Goal: Transaction & Acquisition: Obtain resource

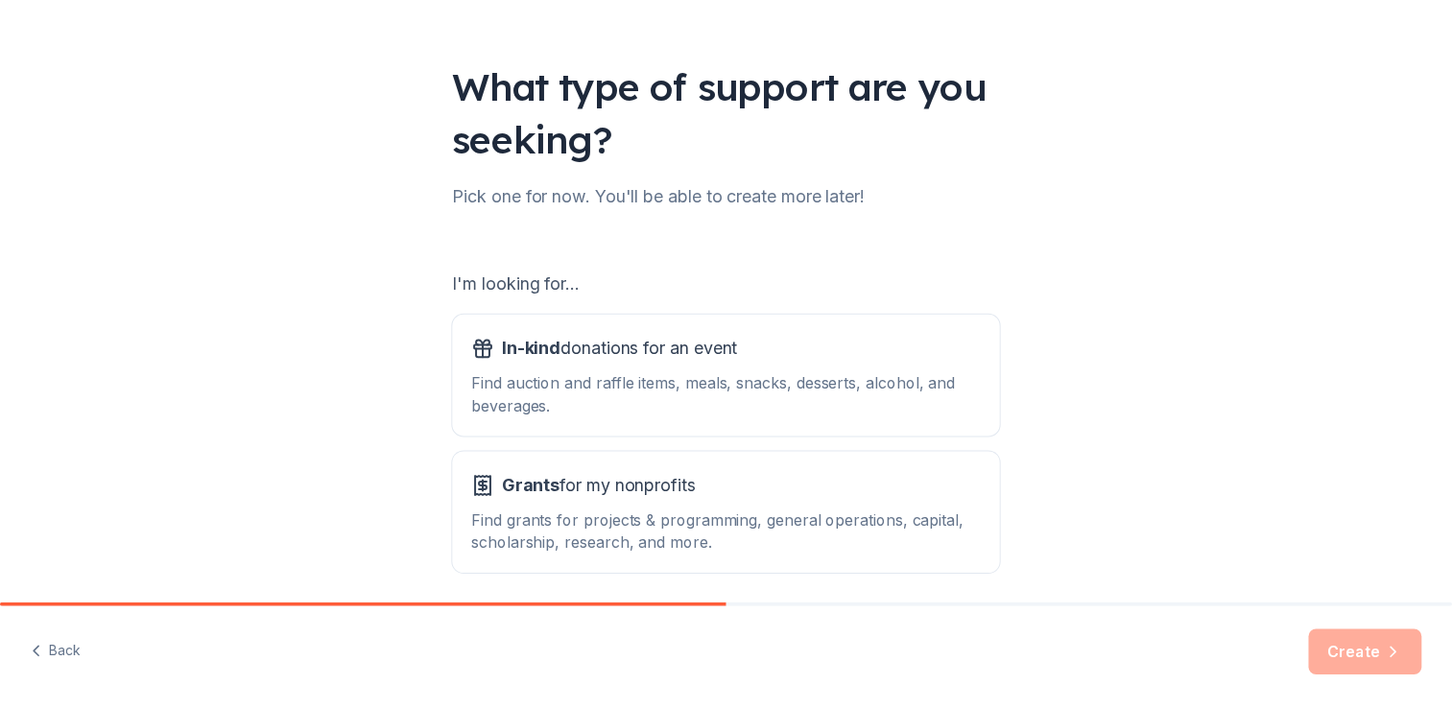
scroll to position [169, 0]
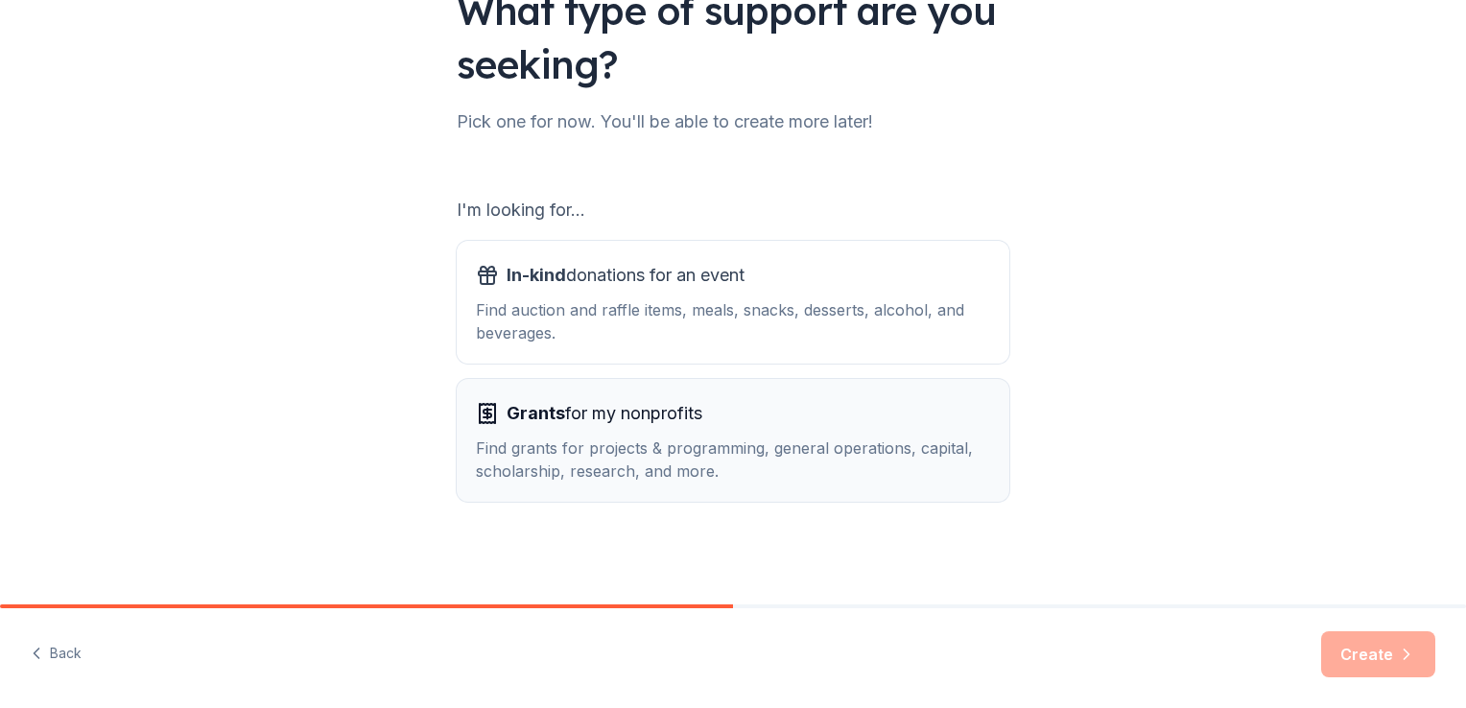
click at [752, 447] on div "Find grants for projects & programming, general operations, capital, scholarshi…" at bounding box center [733, 460] width 514 height 46
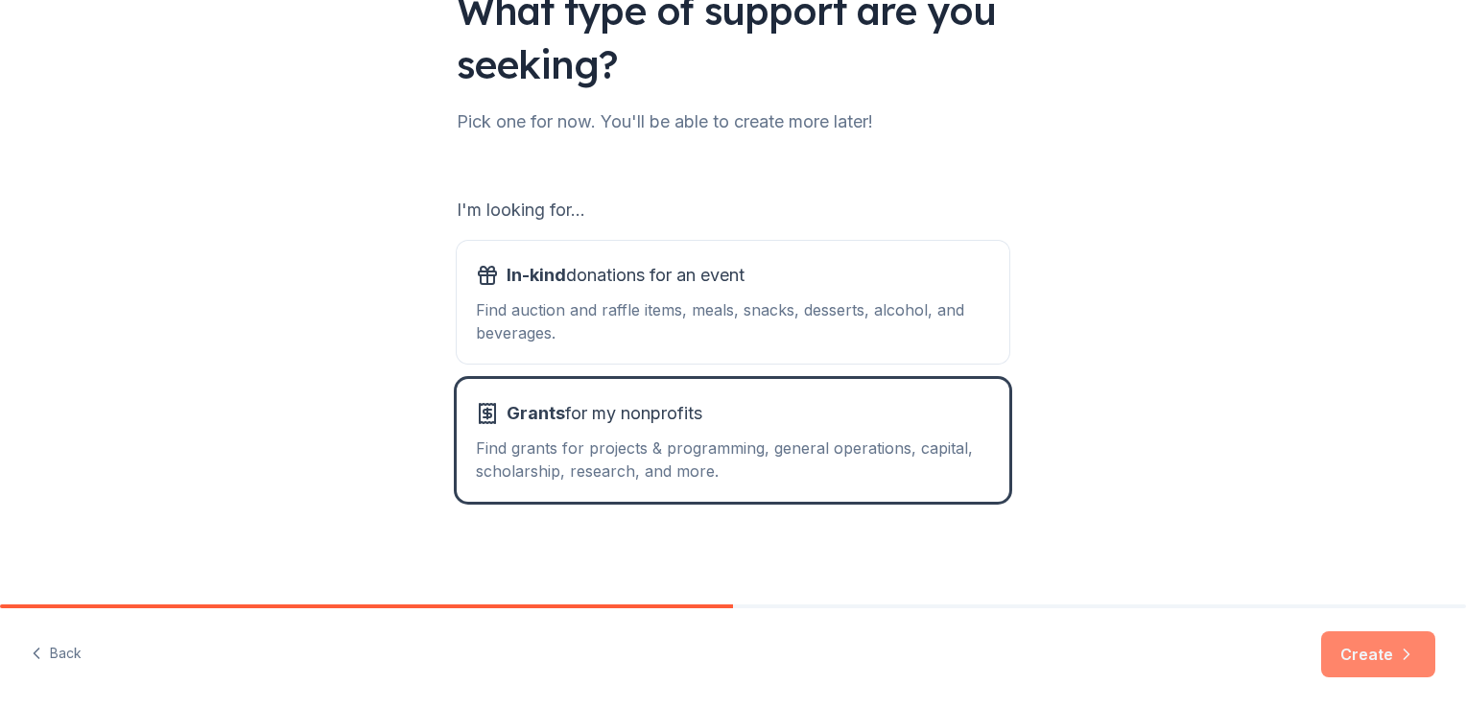
click at [1376, 649] on button "Create" at bounding box center [1378, 654] width 114 height 46
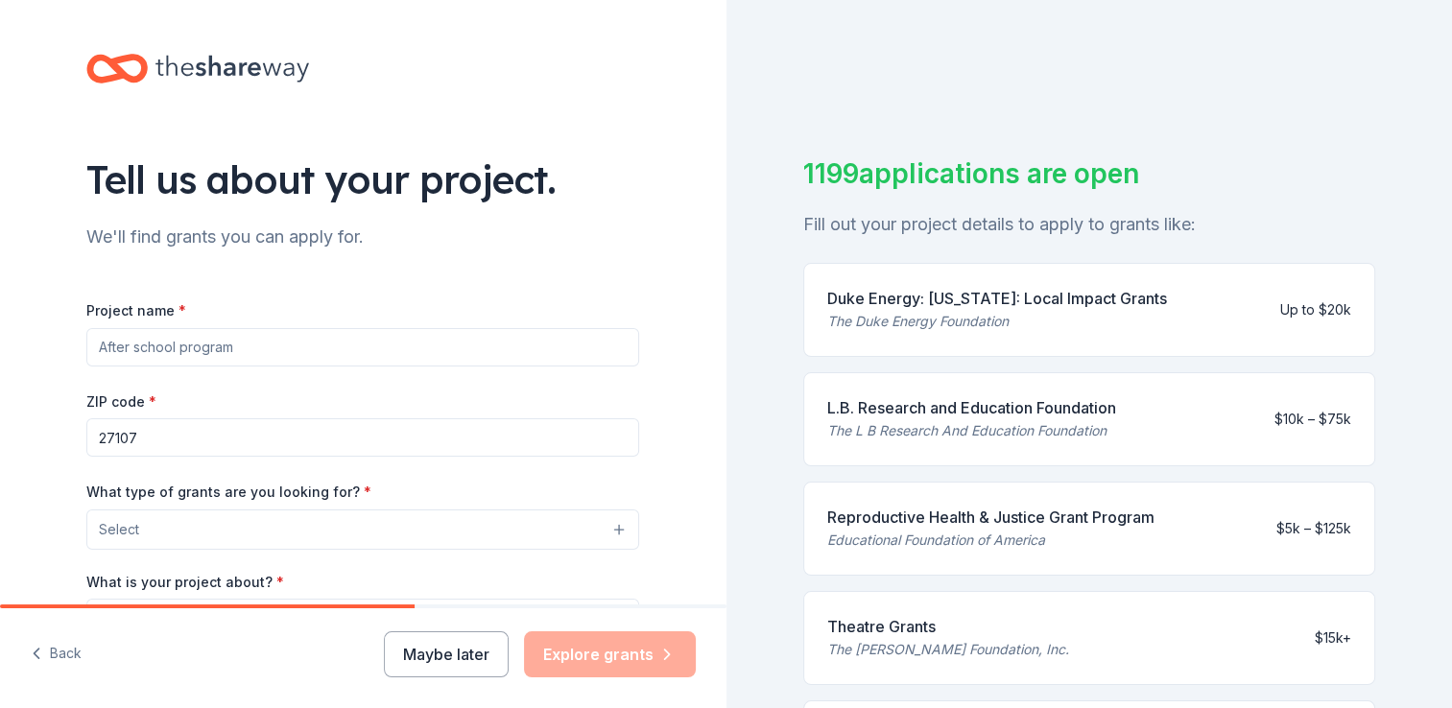
click at [207, 344] on input "Project name *" at bounding box center [362, 347] width 553 height 38
type input "y"
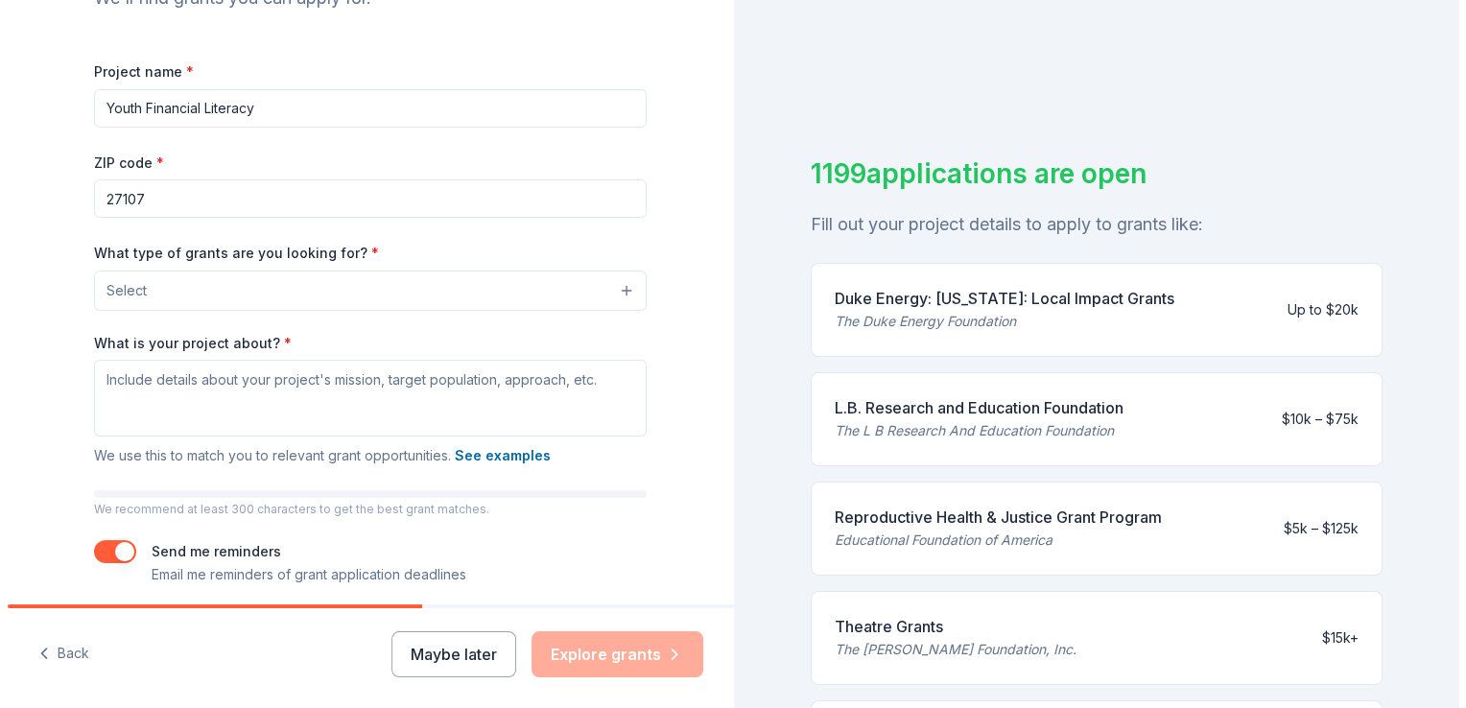
scroll to position [242, 0]
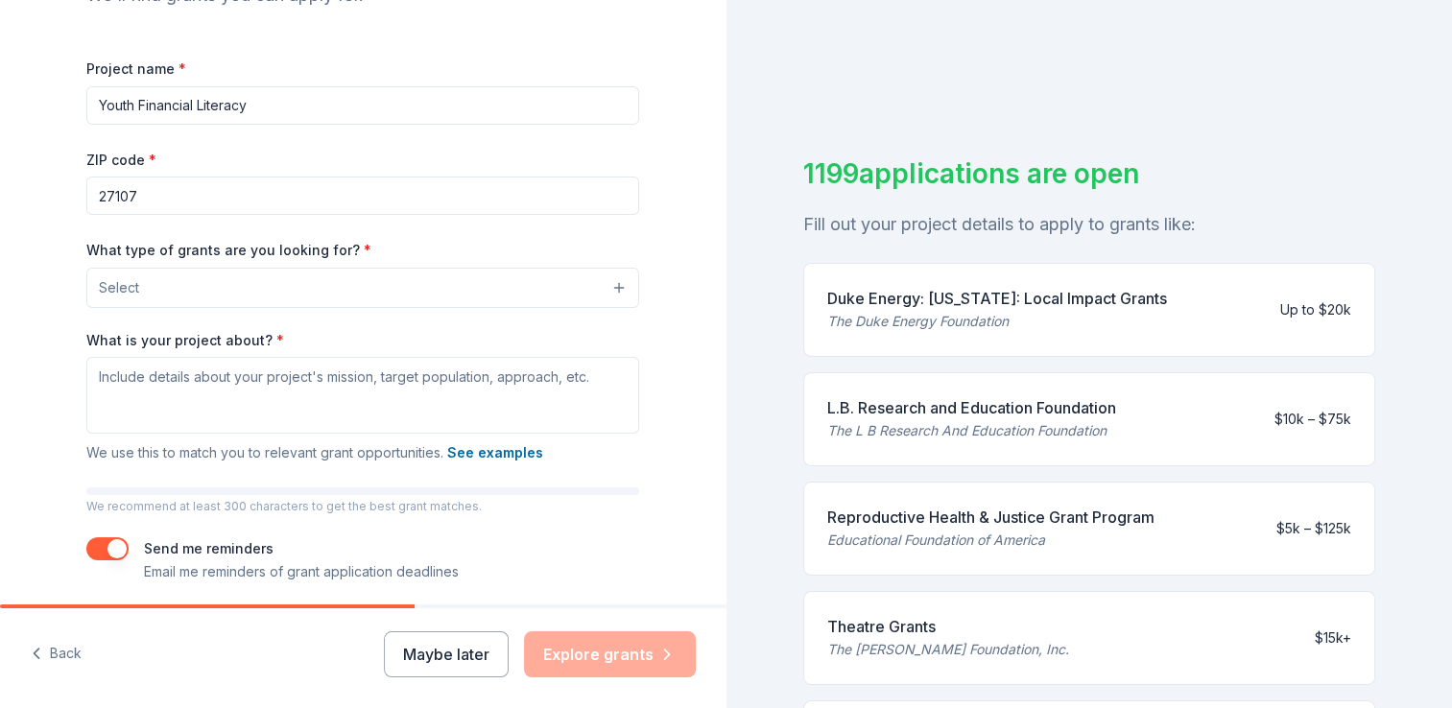
type input "Youth Financial Literacy"
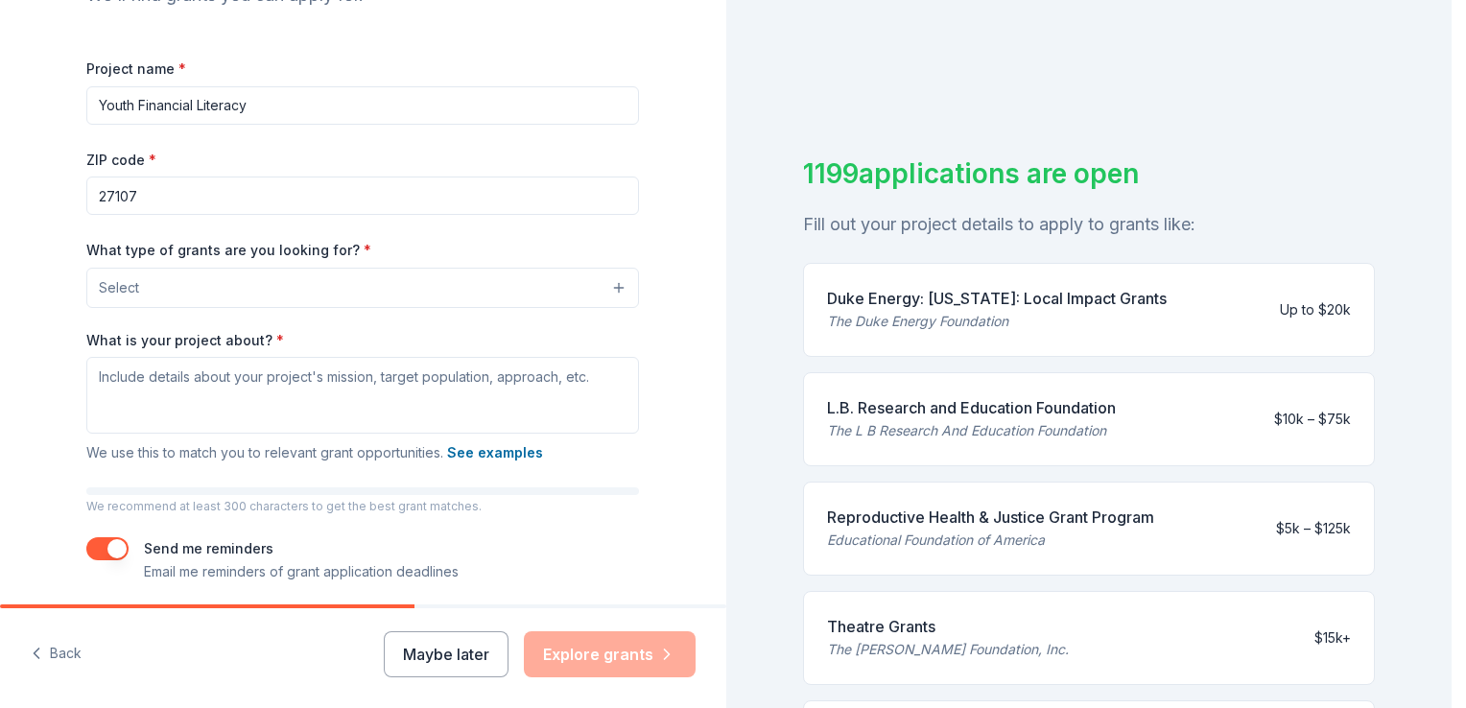
click at [618, 278] on button "Select" at bounding box center [362, 288] width 553 height 40
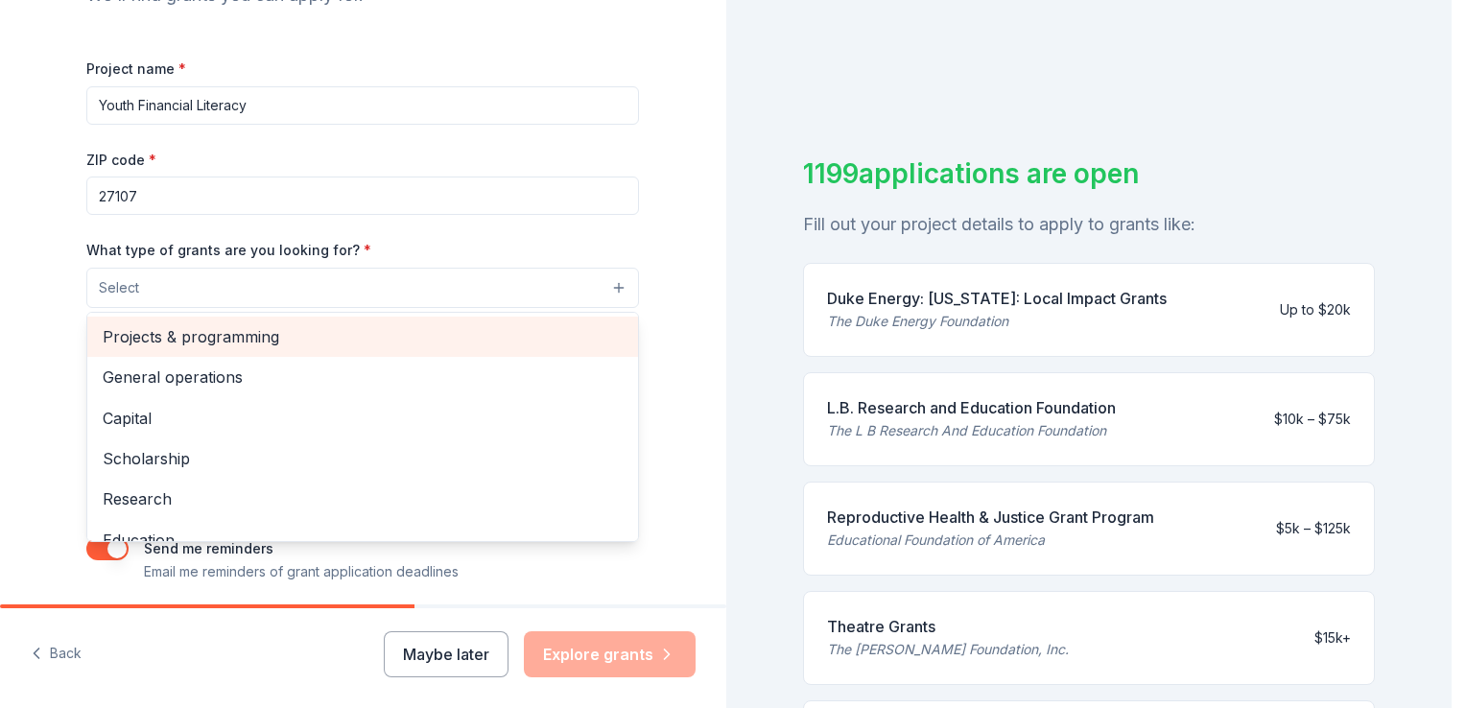
click at [237, 337] on span "Projects & programming" at bounding box center [363, 336] width 520 height 25
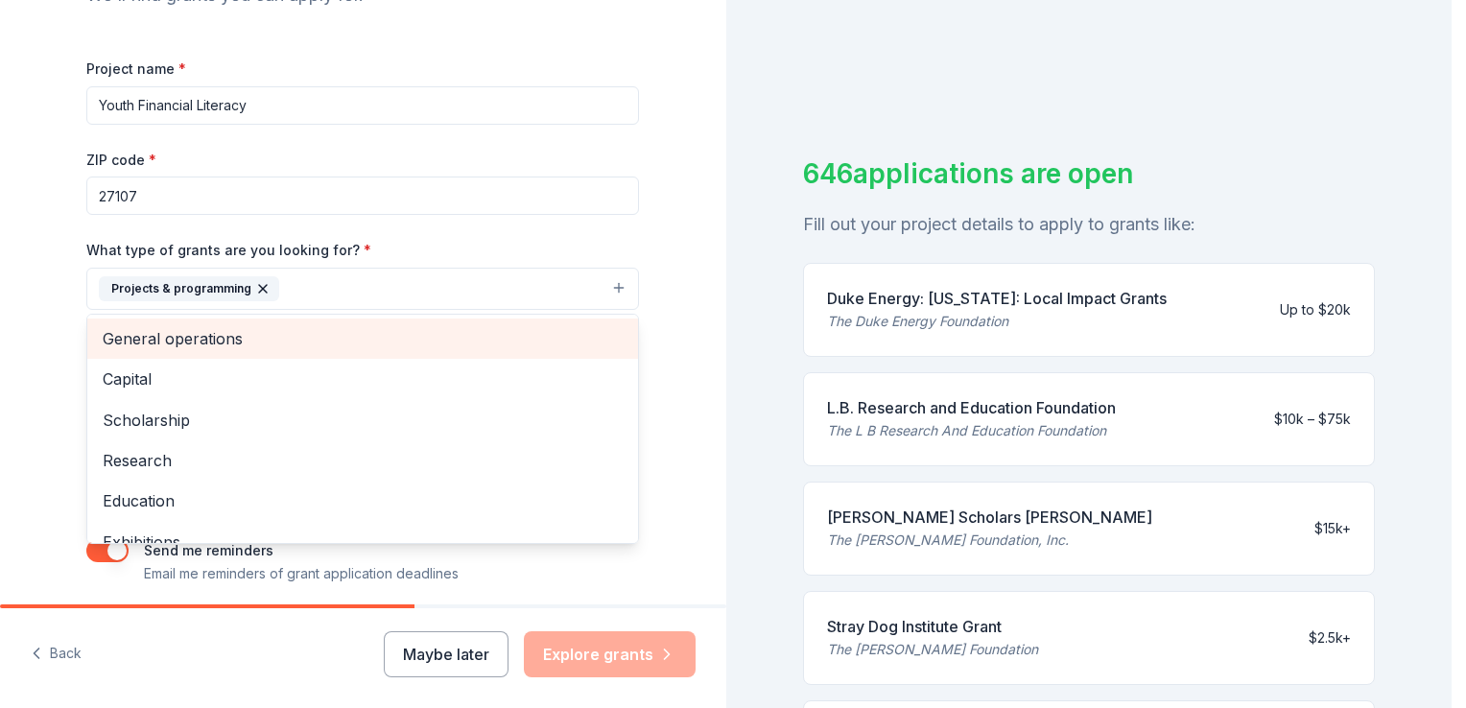
click at [288, 336] on span "General operations" at bounding box center [363, 338] width 520 height 25
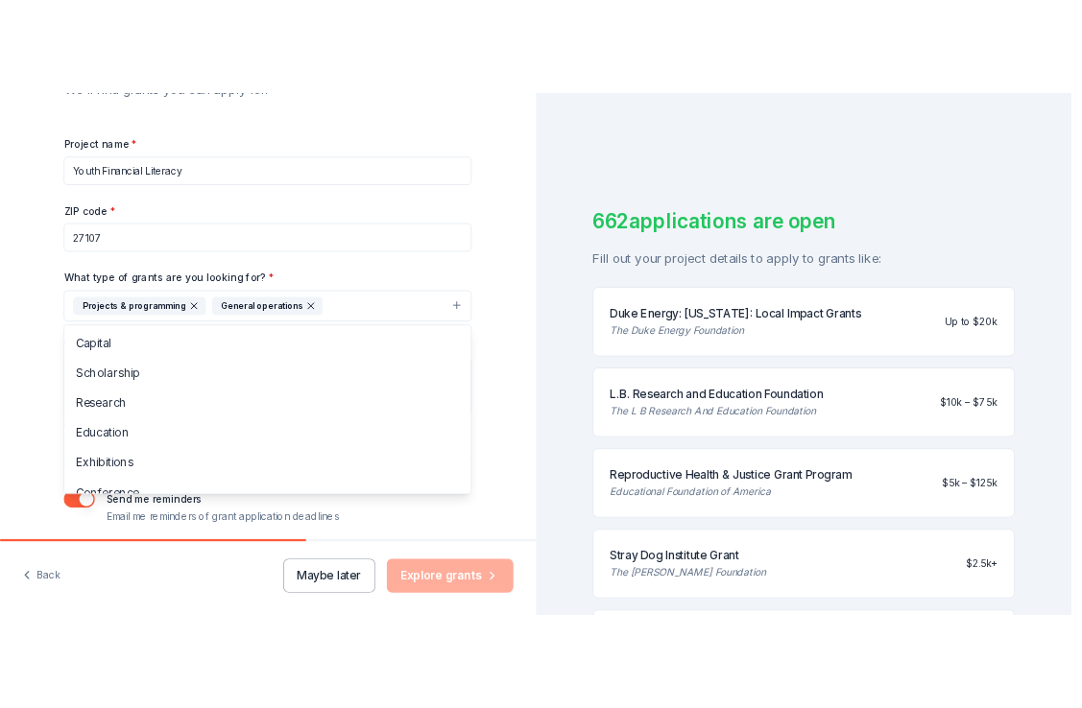
scroll to position [315, 0]
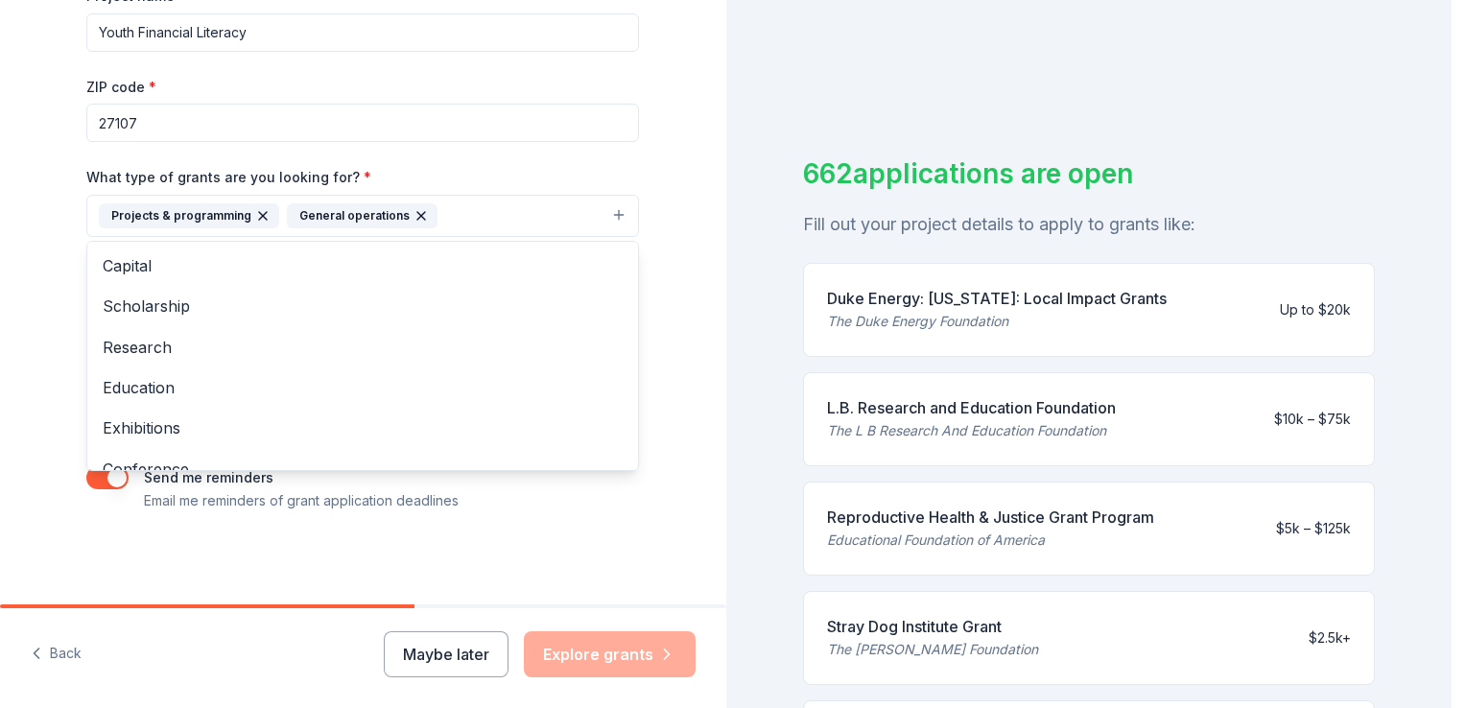
click at [668, 372] on div "Tell us about your project. We'll find grants you can apply for. Project name *…" at bounding box center [363, 144] width 726 height 919
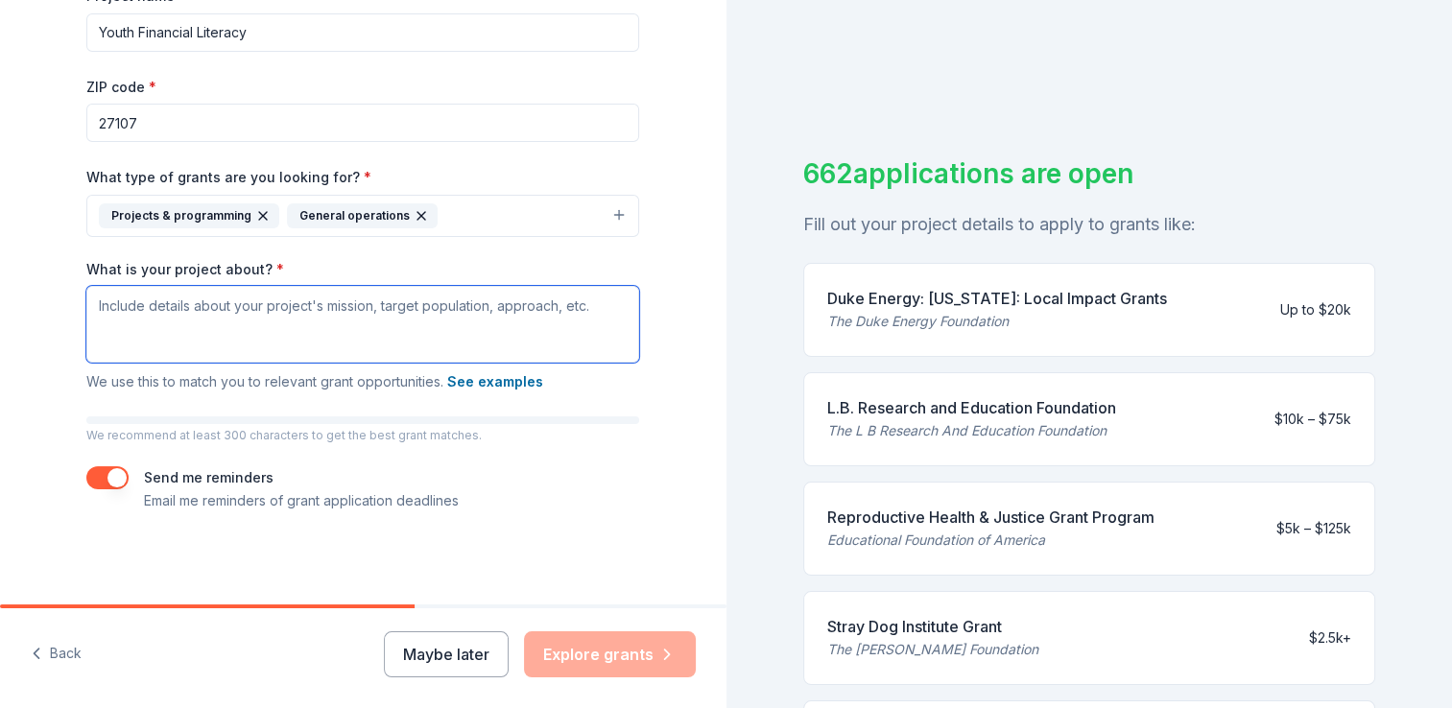
click at [115, 328] on textarea "What is your project about? *" at bounding box center [362, 324] width 553 height 77
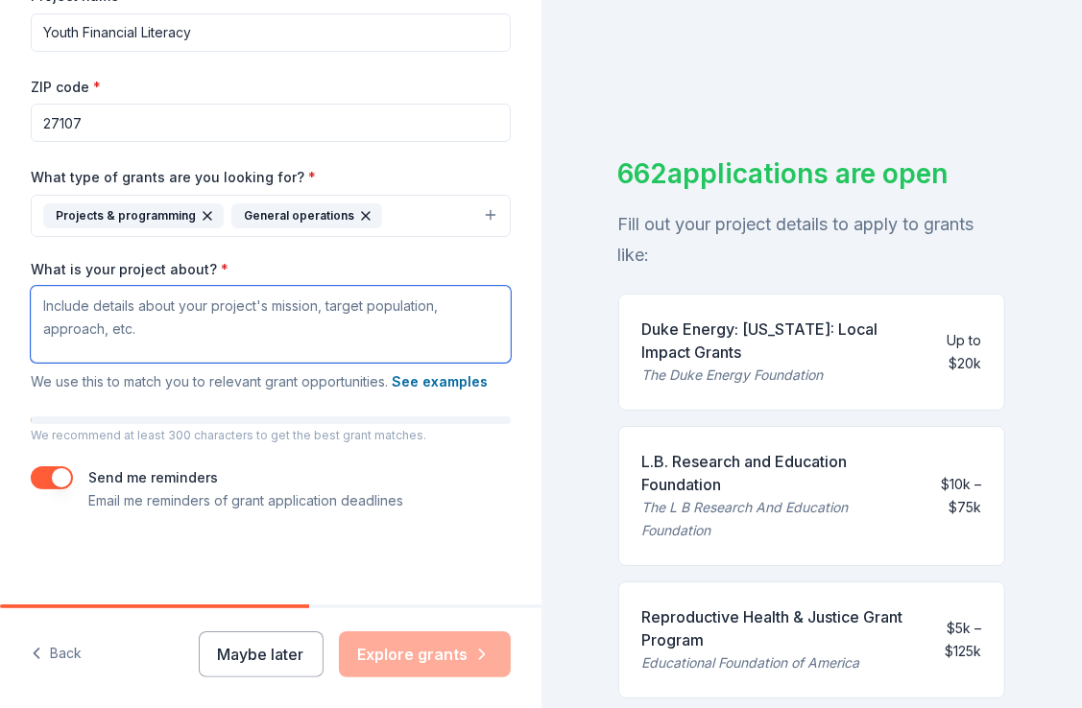
click at [49, 309] on textarea "What is your project about? *" at bounding box center [271, 324] width 480 height 77
paste textarea "<!-- Google Tag Manager (noscript) --> <noscript><iframe src="[URL][DOMAIN_NAME…"
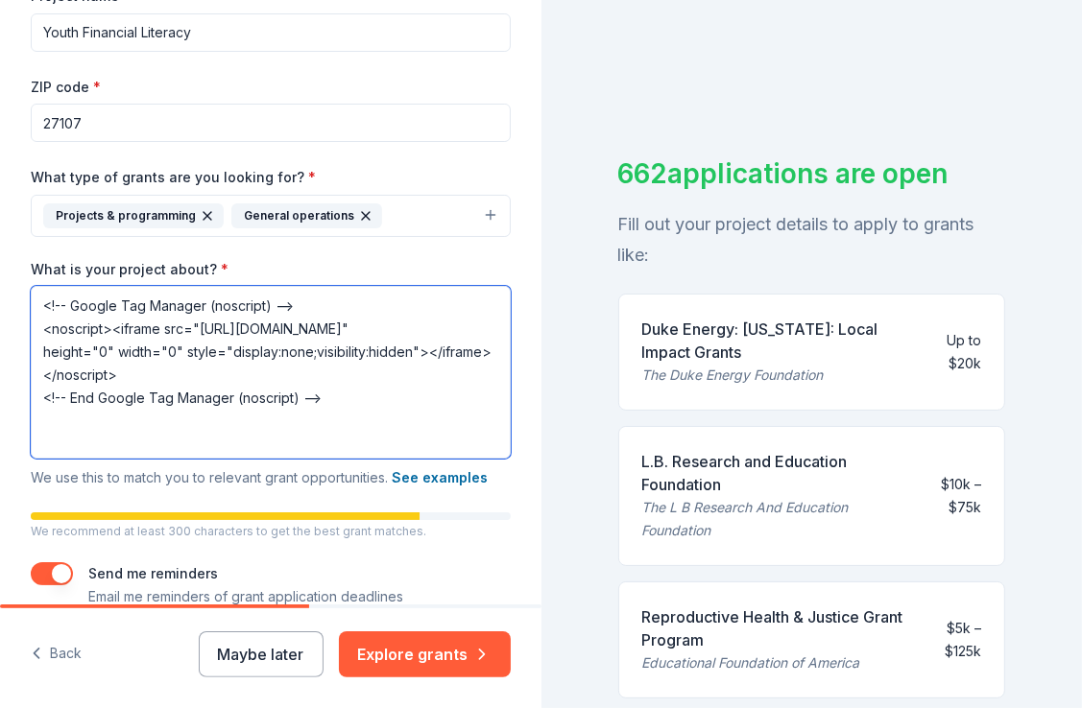
click at [435, 357] on textarea "<!-- Google Tag Manager (noscript) --> <noscript><iframe src="[URL][DOMAIN_NAME…" at bounding box center [271, 372] width 480 height 173
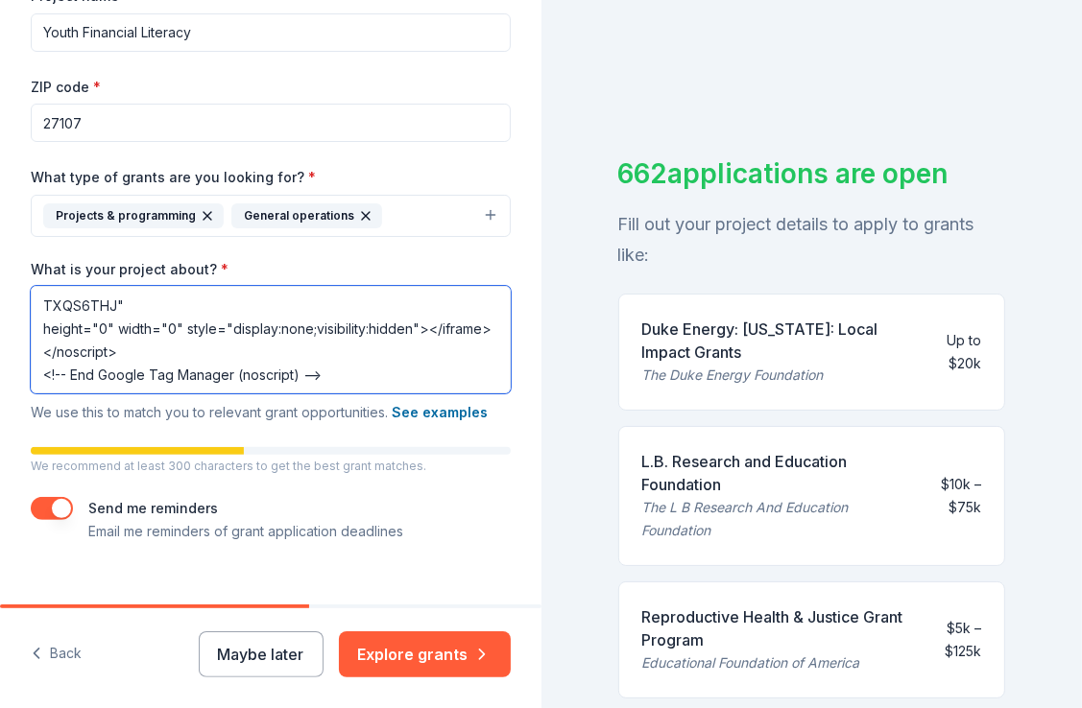
click at [146, 305] on textarea "TXQS6THJ" height="0" width="0" style="display:none;visibility:hidden"></iframe>…" at bounding box center [271, 339] width 480 height 107
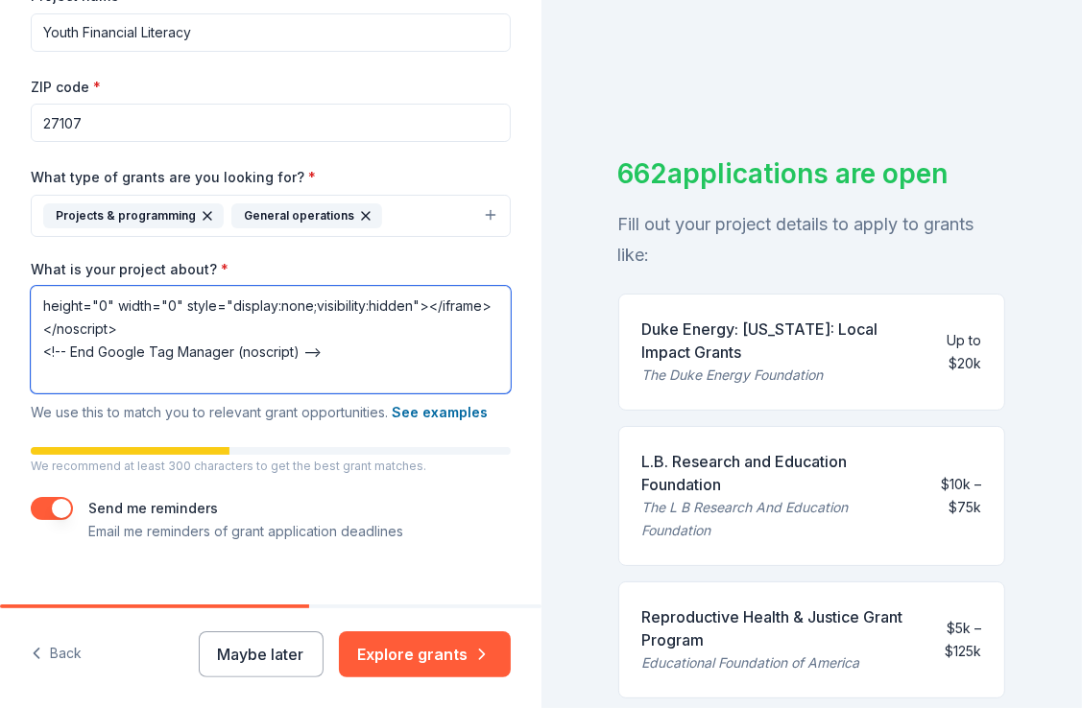
click at [342, 369] on textarea "height="0" width="0" style="display:none;visibility:hidden"></iframe></noscript…" at bounding box center [271, 339] width 480 height 107
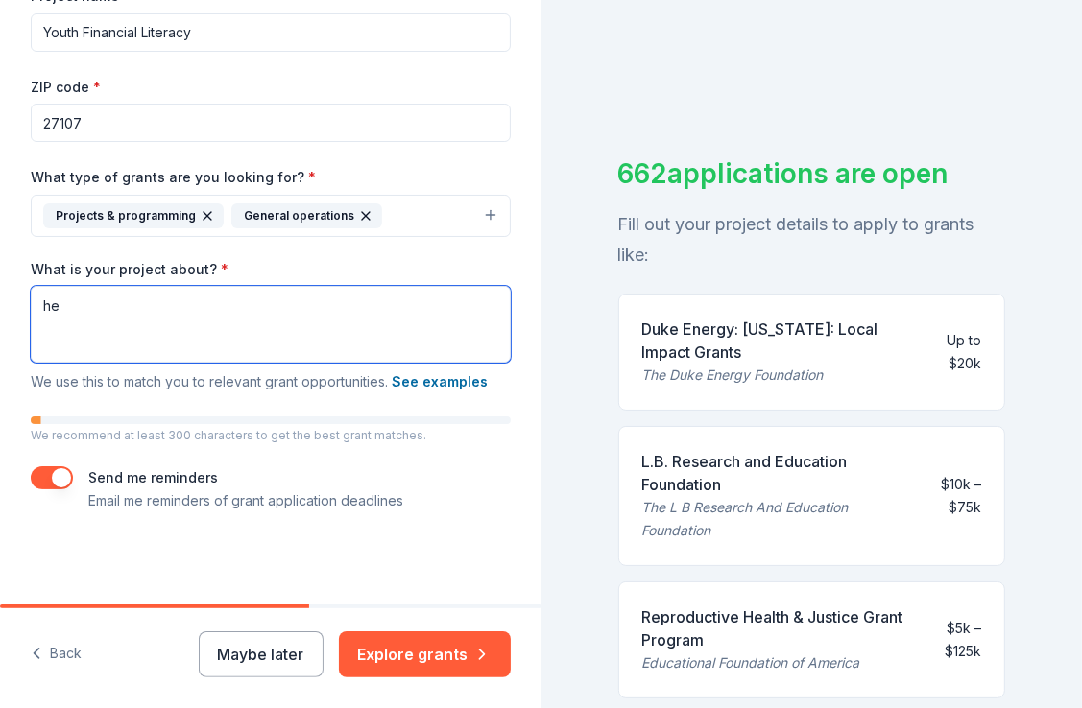
type textarea "h"
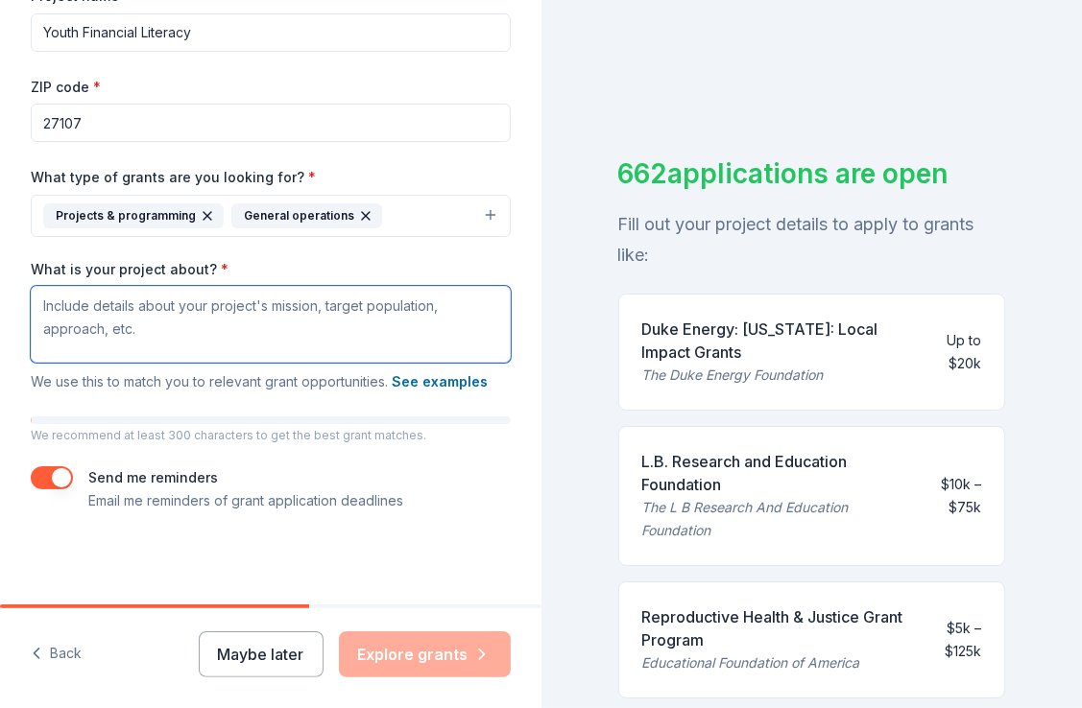
click at [171, 313] on textarea "What is your project about? *" at bounding box center [271, 324] width 480 height 77
paste textarea "Loremip Dol Sitamet Consect Adi Elitseddoe tempor in utla etdol magn aliquae ad…"
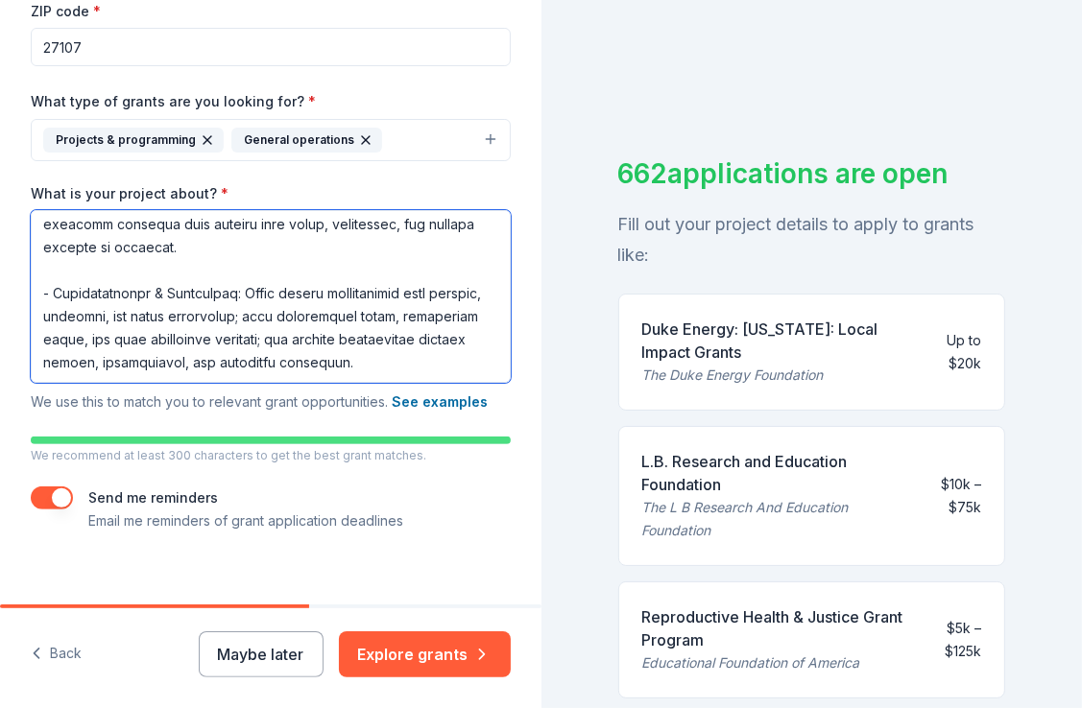
scroll to position [411, 0]
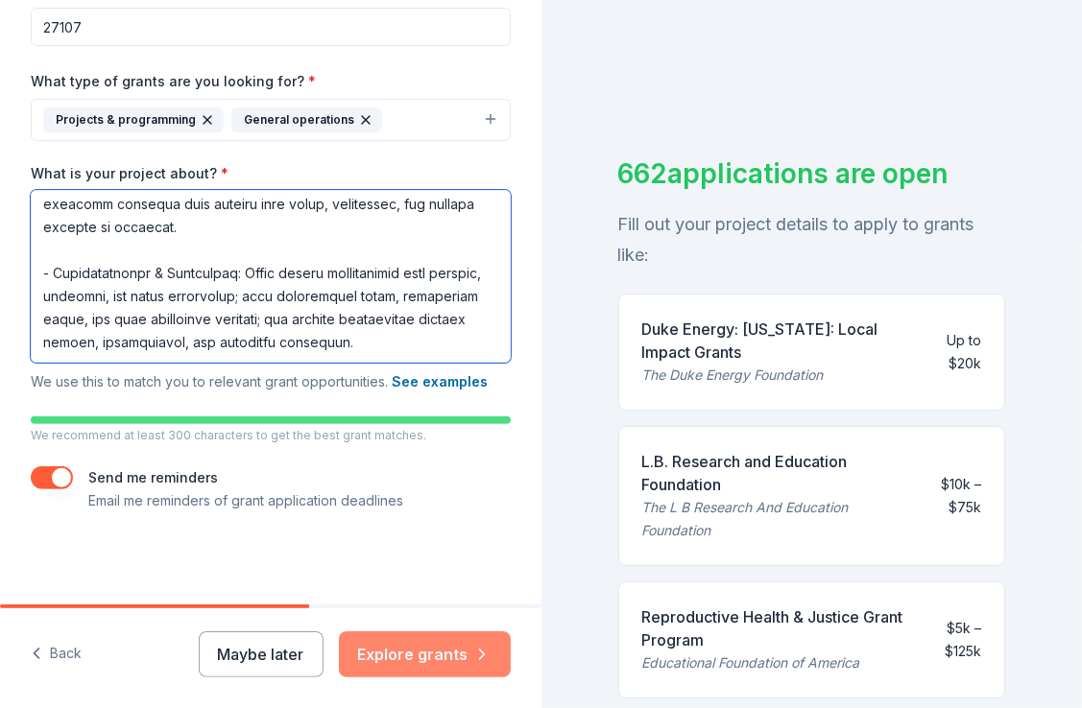
type textarea "Loremip Dol Sitamet Consect Adi Elitseddoe tempor in utla etdol magn aliquae ad…"
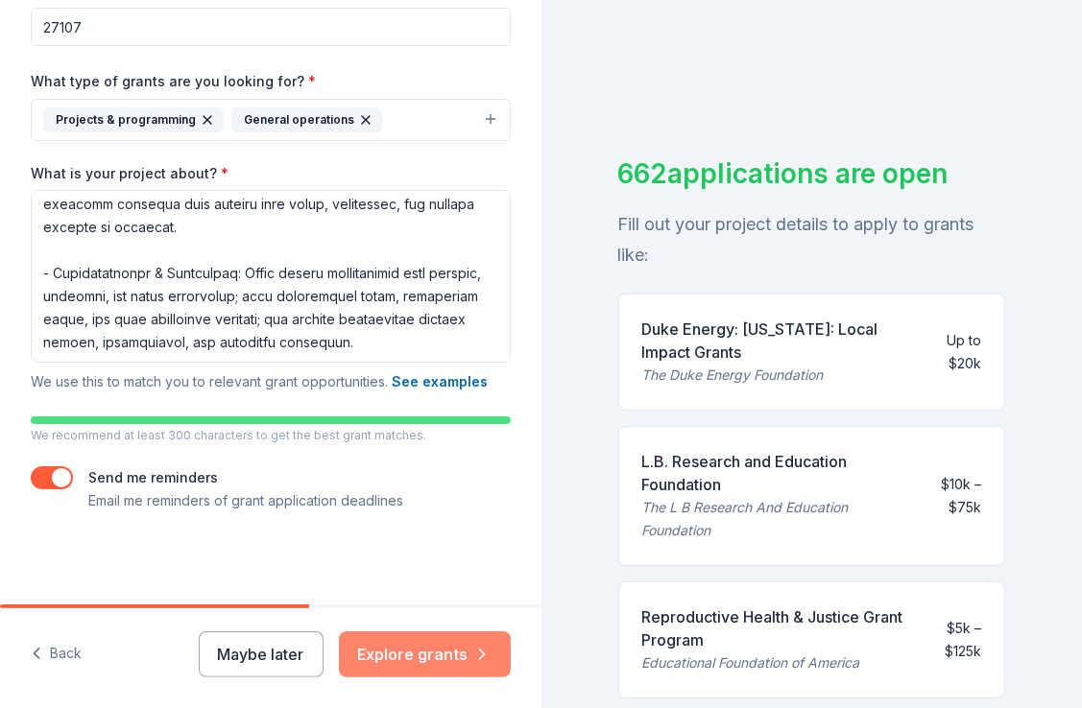
click at [436, 660] on button "Explore grants" at bounding box center [425, 654] width 172 height 46
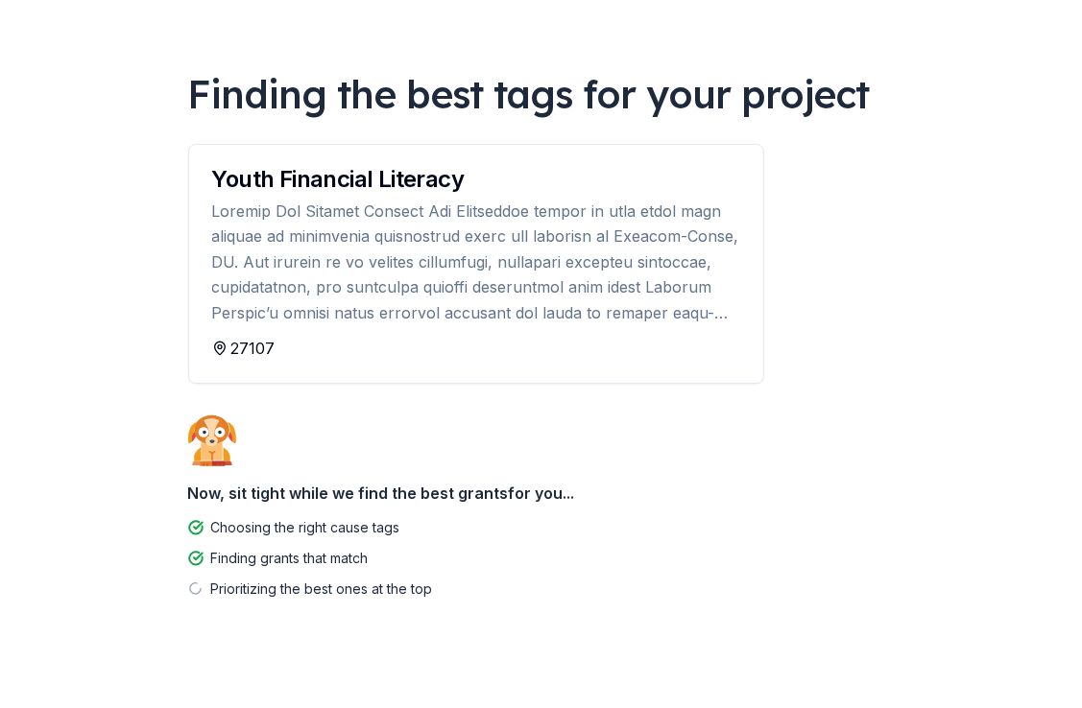
scroll to position [111, 0]
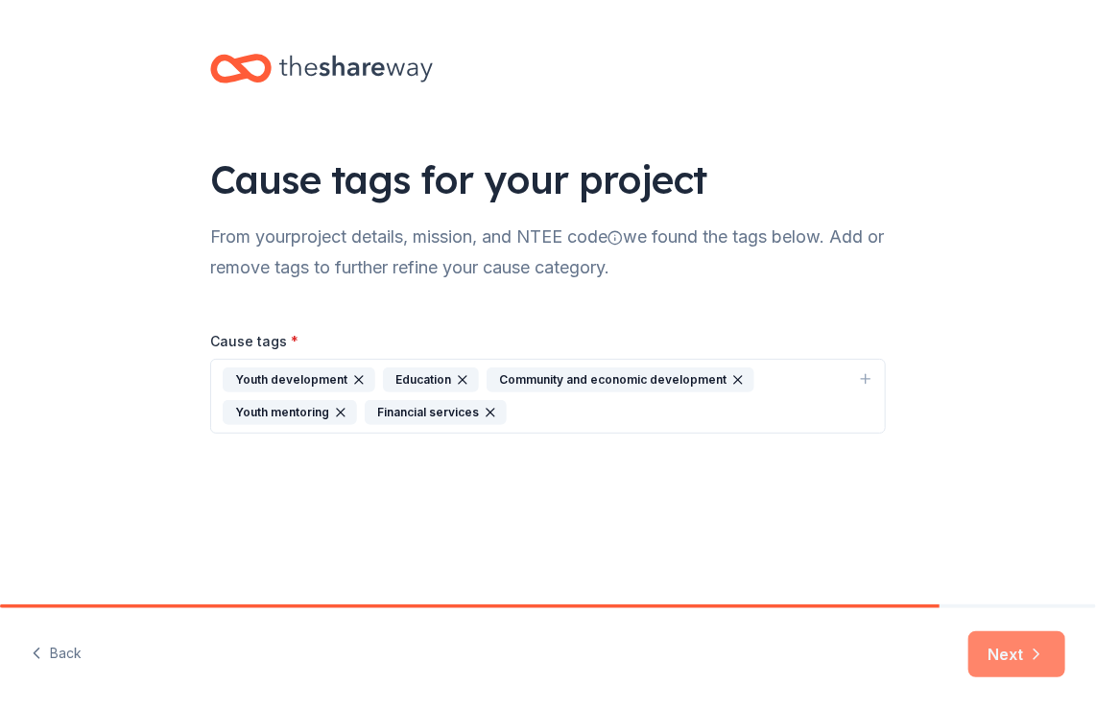
click at [1016, 658] on button "Next" at bounding box center [1016, 654] width 97 height 46
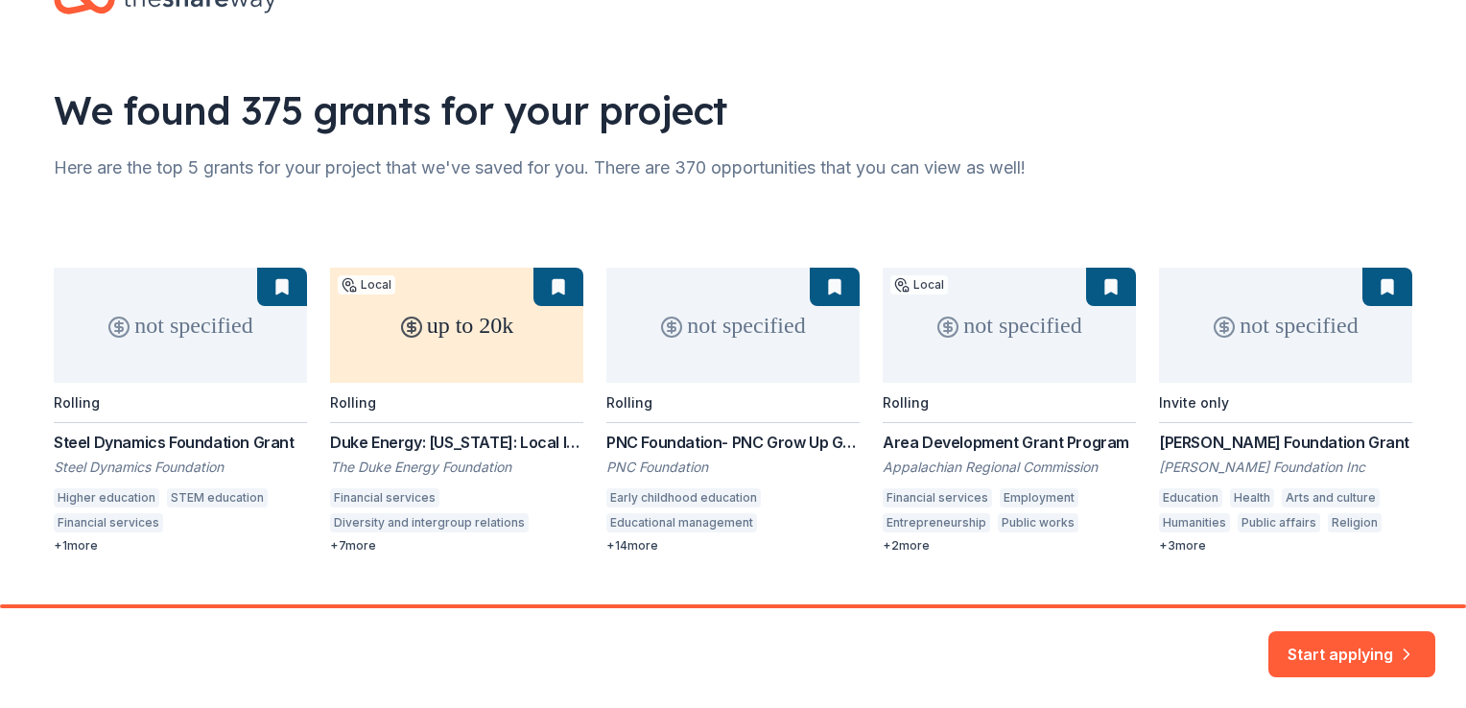
scroll to position [110, 0]
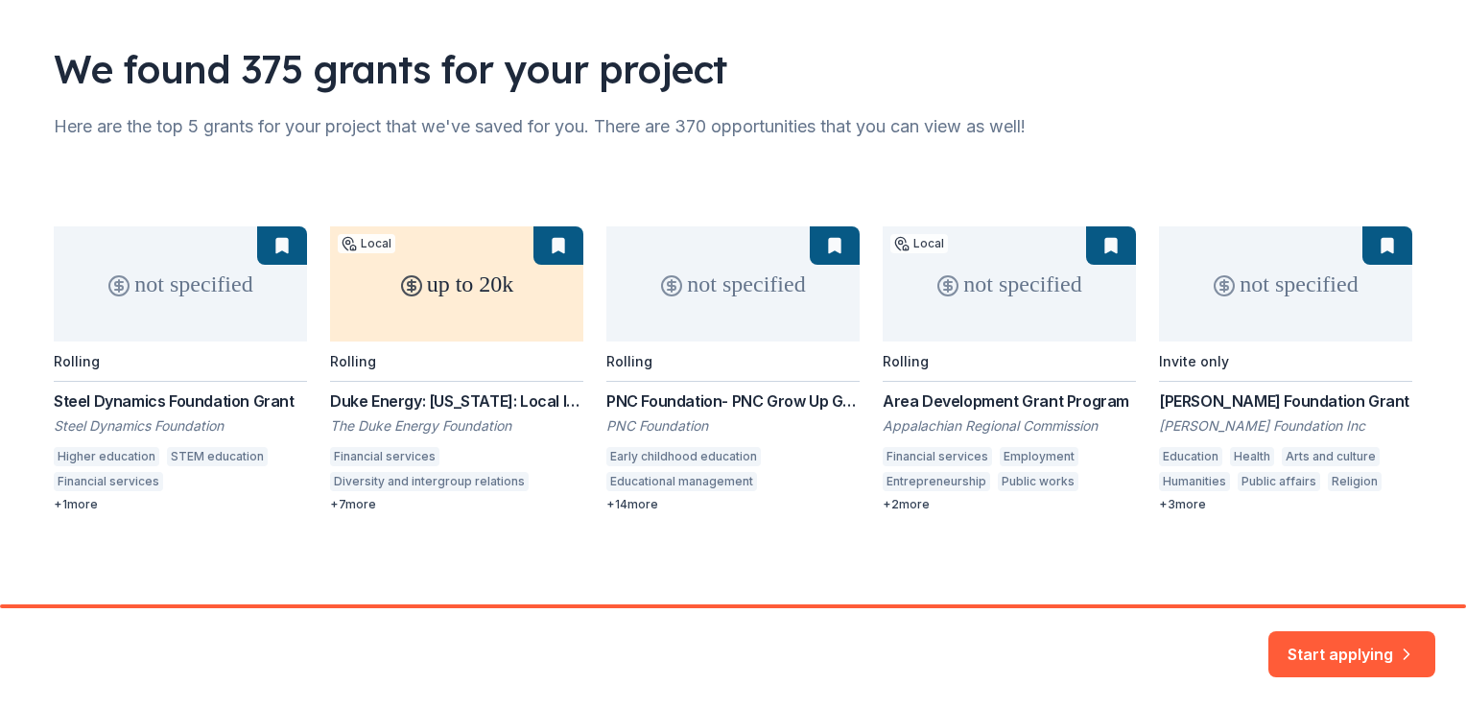
click at [1192, 507] on div "not specified Rolling Steel Dynamics Foundation Grant Steel Dynamics Foundation…" at bounding box center [733, 369] width 1359 height 286
click at [1175, 508] on div "not specified Rolling Steel Dynamics Foundation Grant Steel Dynamics Foundation…" at bounding box center [733, 369] width 1359 height 286
click at [409, 289] on div "not specified Rolling Steel Dynamics Foundation Grant Steel Dynamics Foundation…" at bounding box center [733, 369] width 1359 height 286
click at [1359, 654] on button "Start applying" at bounding box center [1352, 646] width 167 height 46
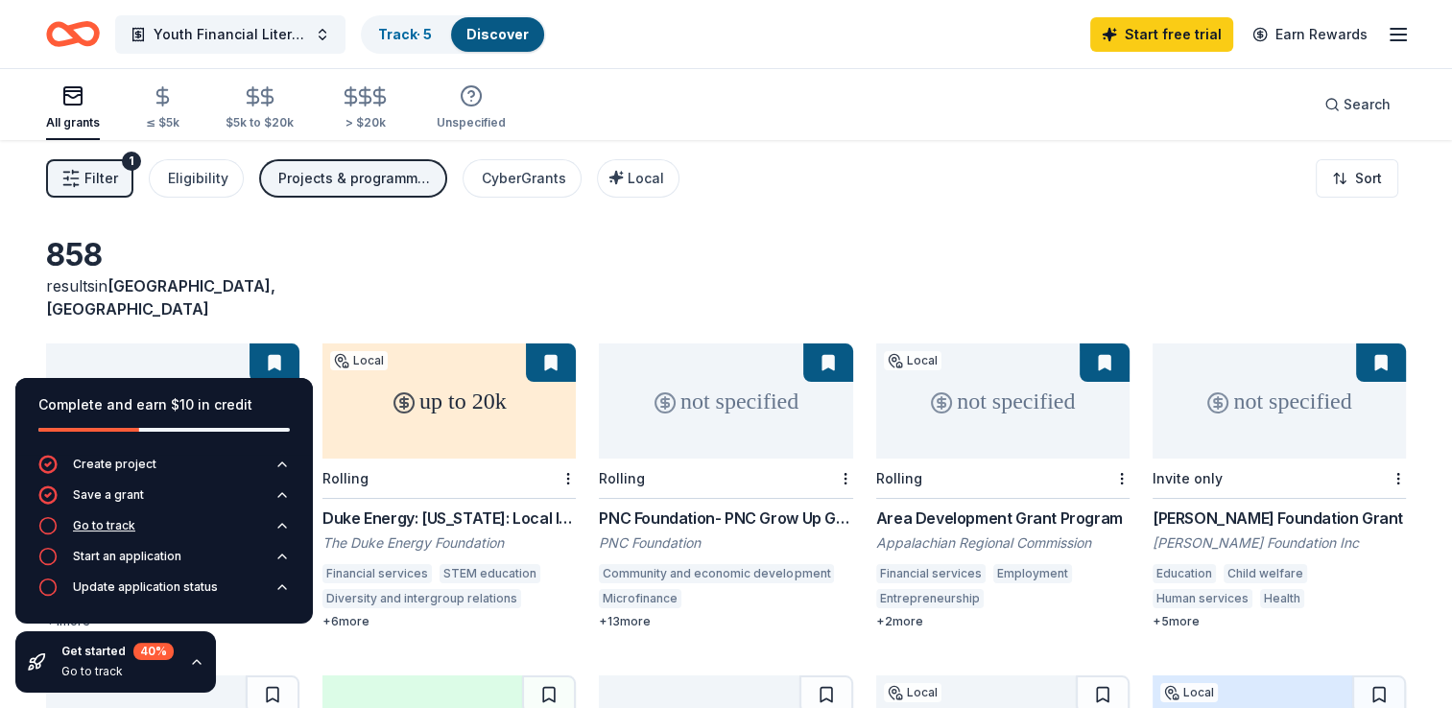
click at [81, 528] on div "Go to track" at bounding box center [104, 525] width 62 height 15
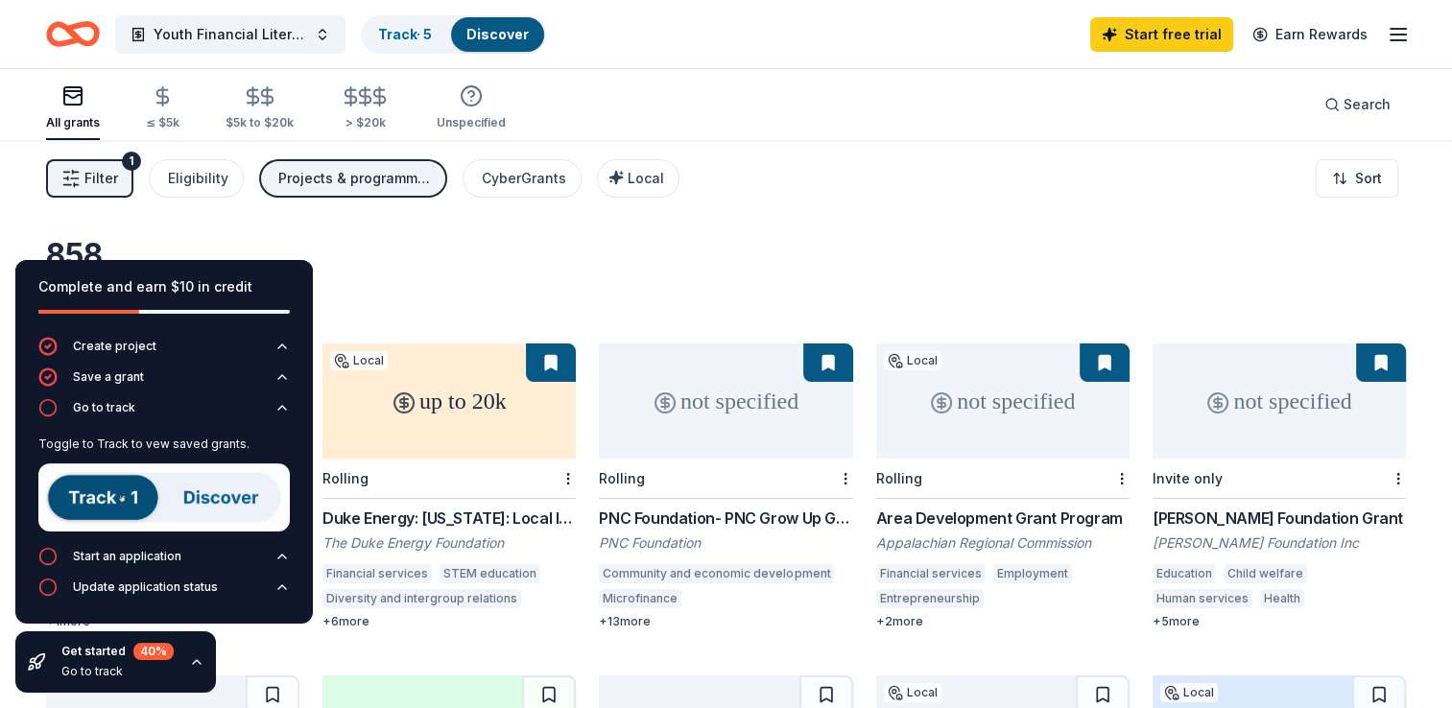
click at [799, 231] on div "858 results in [GEOGRAPHIC_DATA], [GEOGRAPHIC_DATA] not specified Rolling Steel…" at bounding box center [726, 627] width 1452 height 975
click at [188, 226] on div "858 results in [GEOGRAPHIC_DATA], [GEOGRAPHIC_DATA] not specified Rolling Steel…" at bounding box center [726, 627] width 1452 height 975
click at [237, 666] on div "Complete and earn $10 in credit Create project Save a grant Go to track Toggle …" at bounding box center [164, 477] width 328 height 464
click at [96, 178] on span "Filter" at bounding box center [101, 178] width 34 height 23
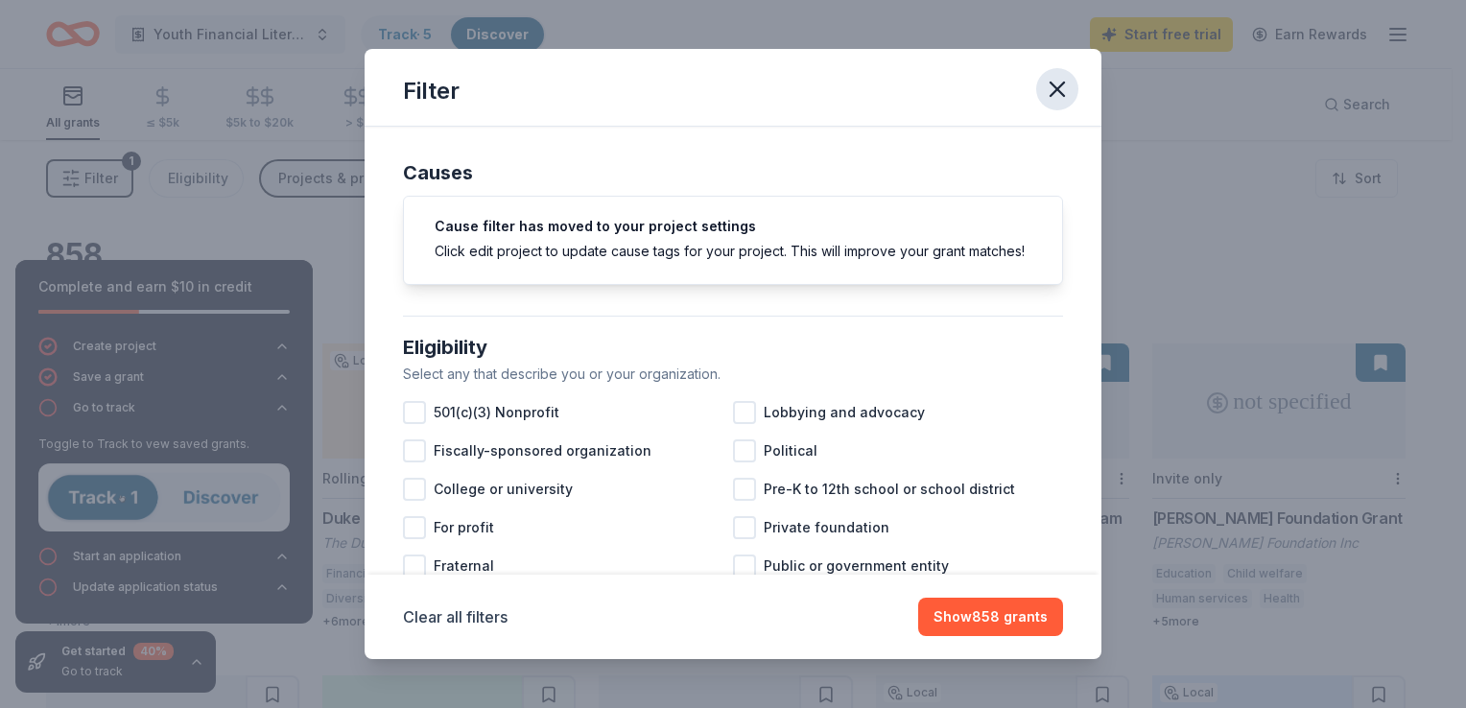
click at [1059, 92] on icon "button" at bounding box center [1057, 89] width 13 height 13
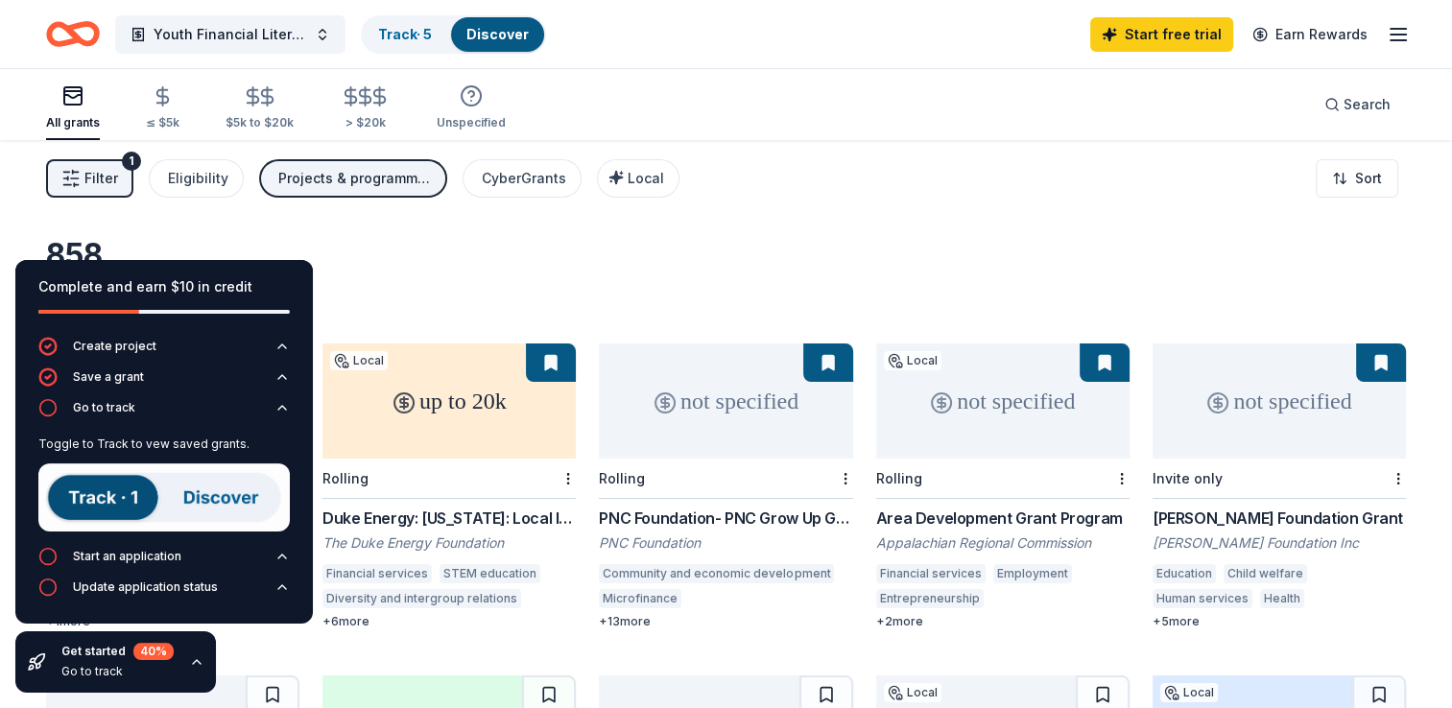
click at [197, 658] on icon "button" at bounding box center [196, 661] width 15 height 15
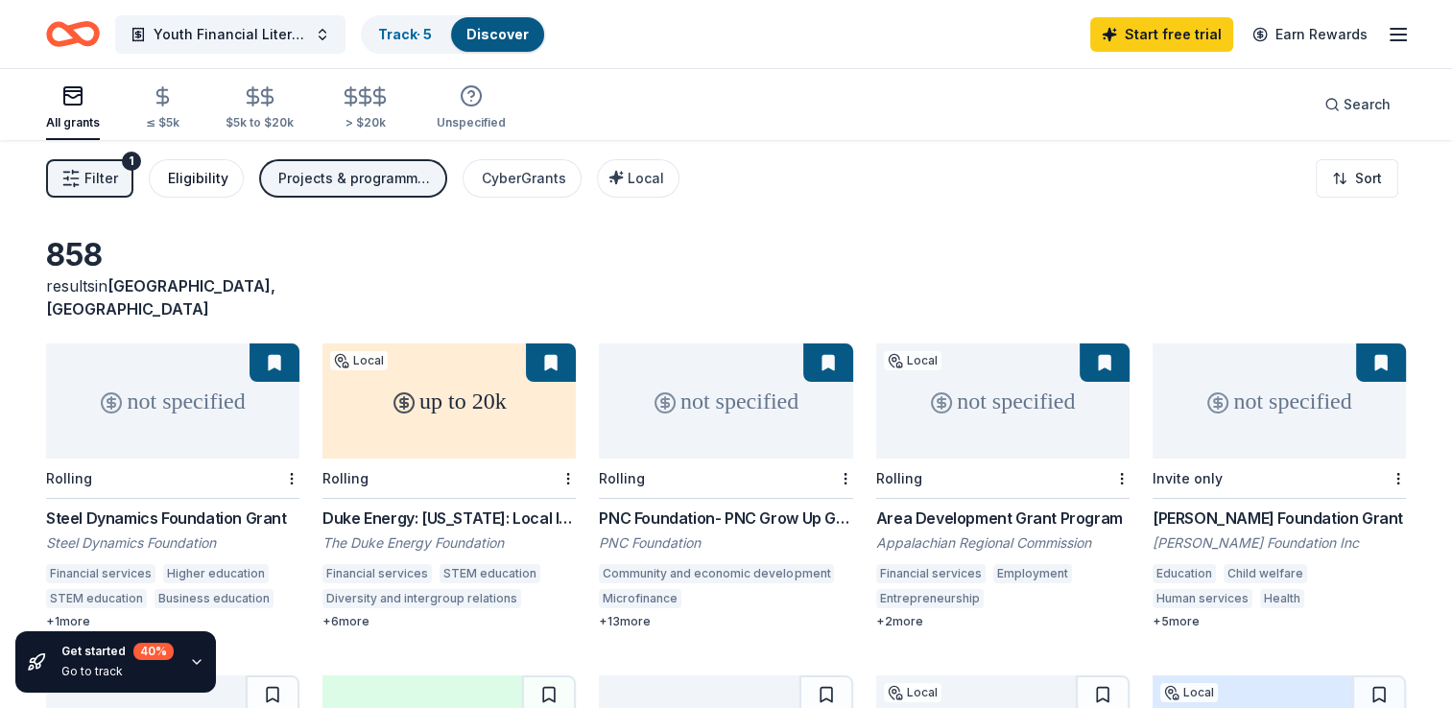
click at [195, 179] on div "Eligibility" at bounding box center [198, 178] width 60 height 23
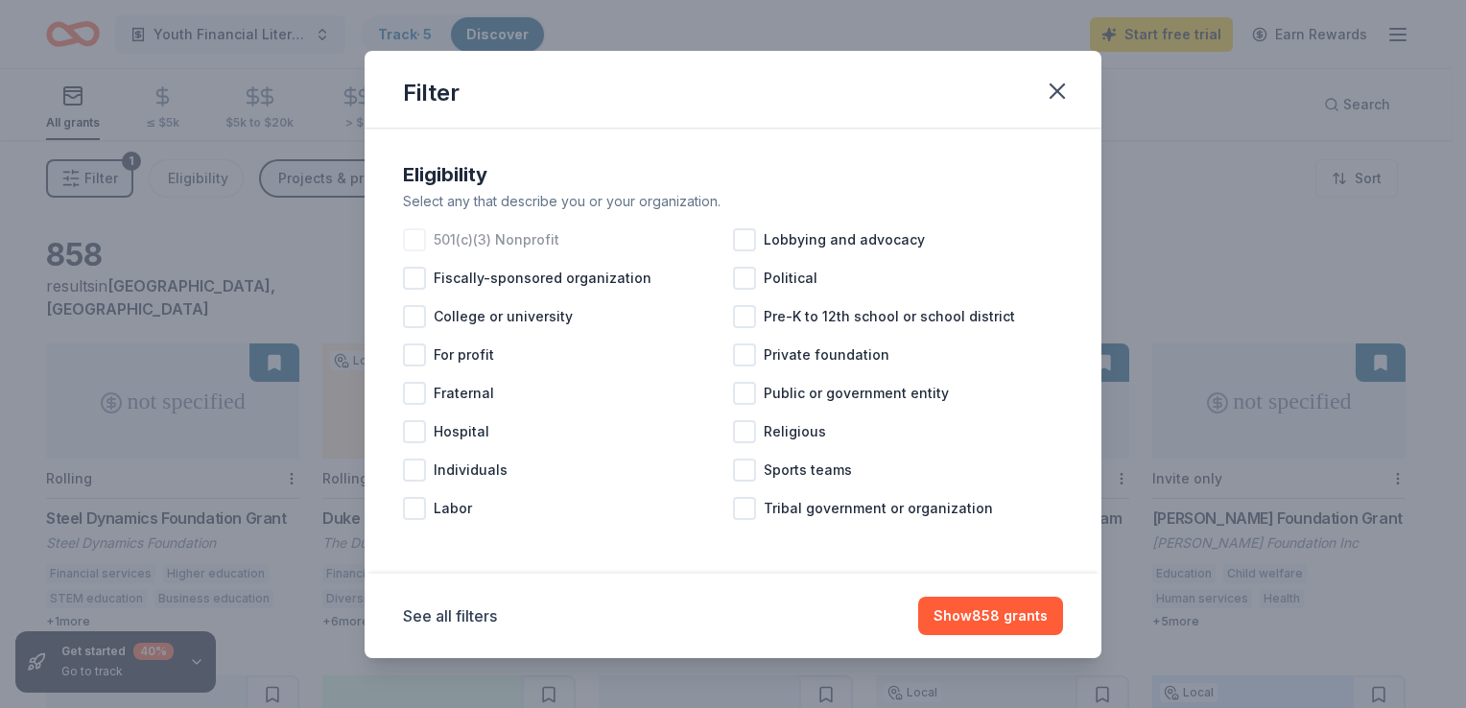
click at [423, 236] on div at bounding box center [414, 239] width 23 height 23
click at [1064, 84] on icon "button" at bounding box center [1057, 90] width 13 height 13
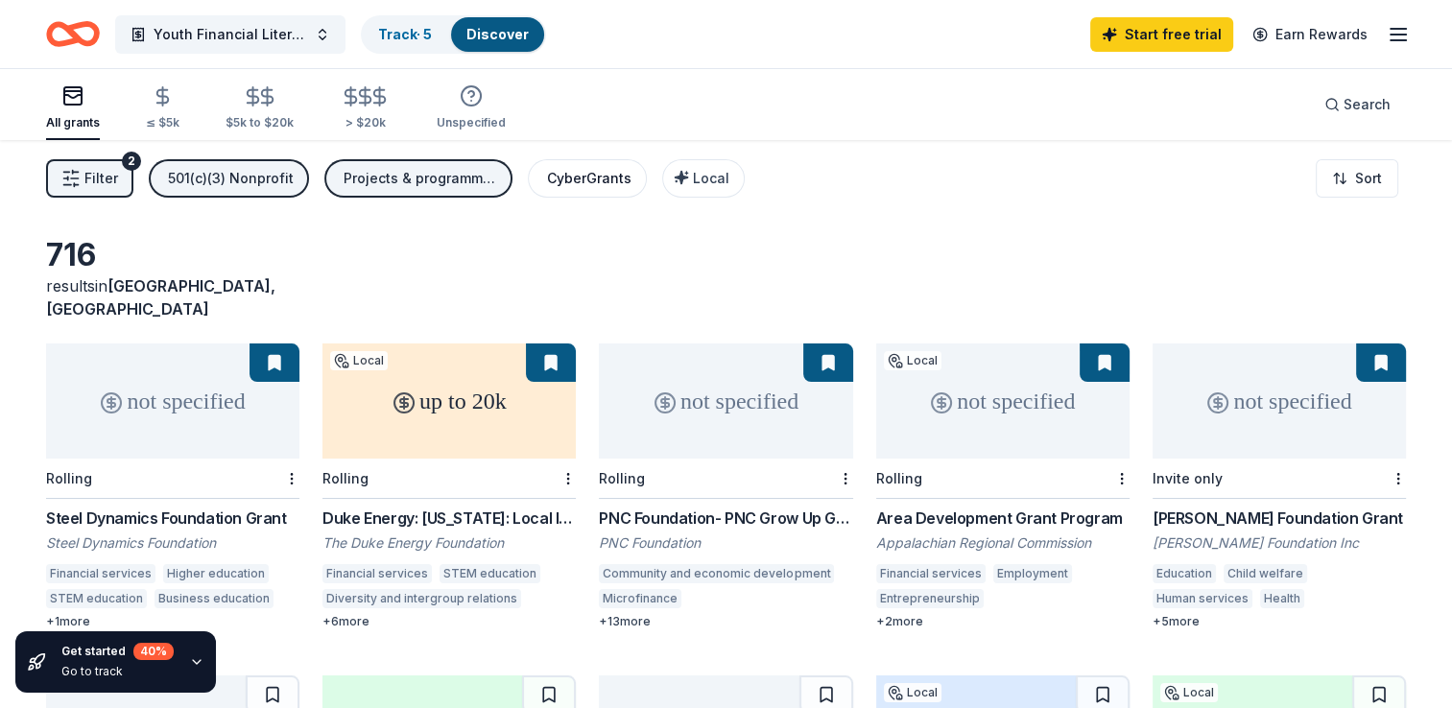
click at [600, 175] on div "CyberGrants" at bounding box center [589, 178] width 84 height 23
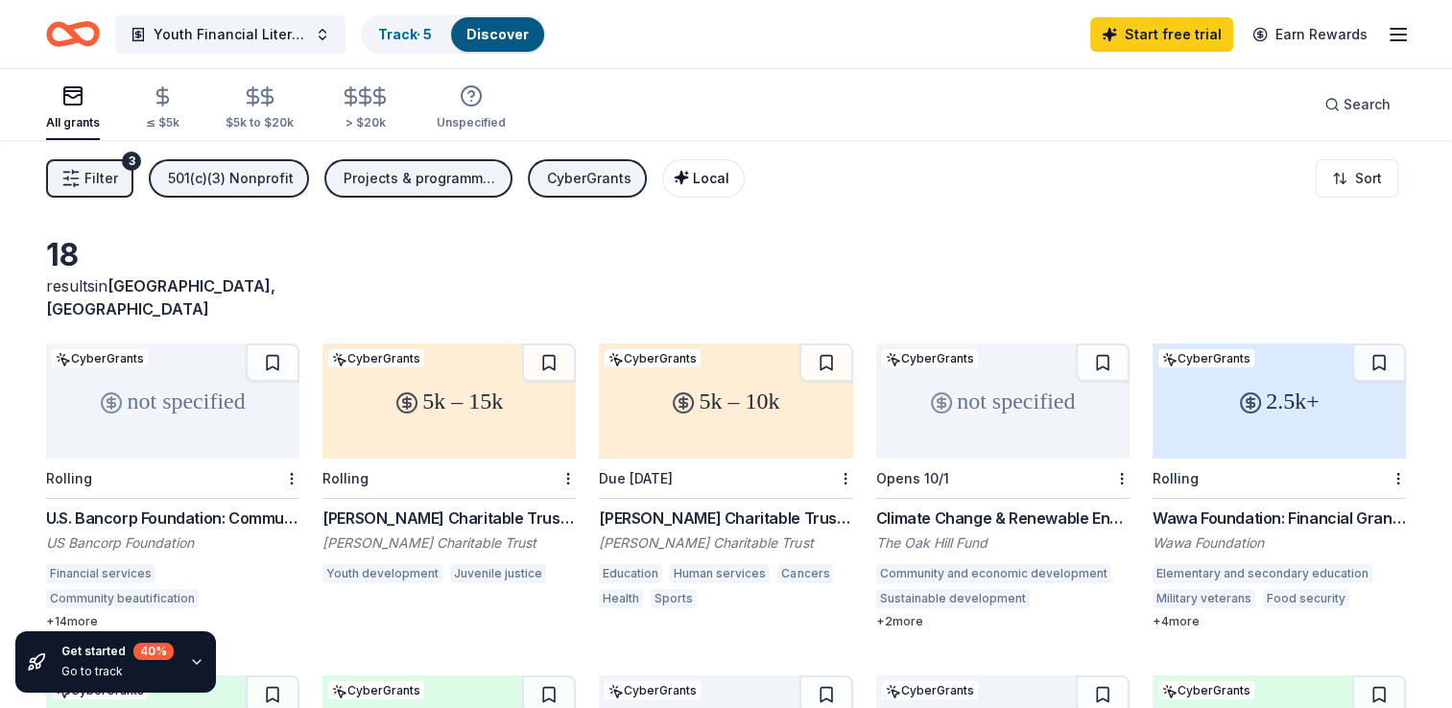
click at [702, 180] on span "Local" at bounding box center [711, 178] width 36 height 16
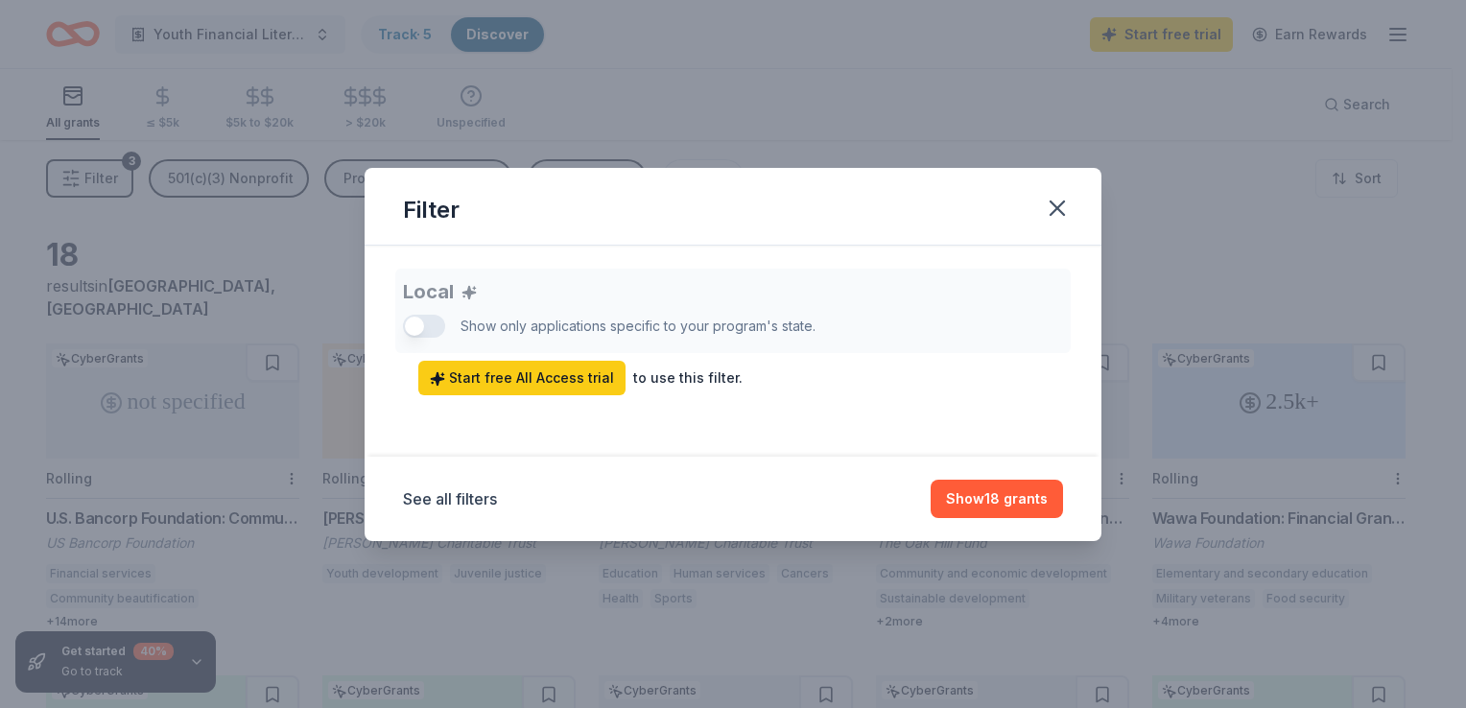
click at [415, 320] on div "Local Show only applications specific to your program's state. Start free All A…" at bounding box center [733, 332] width 660 height 127
click at [1019, 496] on button "Show 18 grants" at bounding box center [997, 499] width 132 height 38
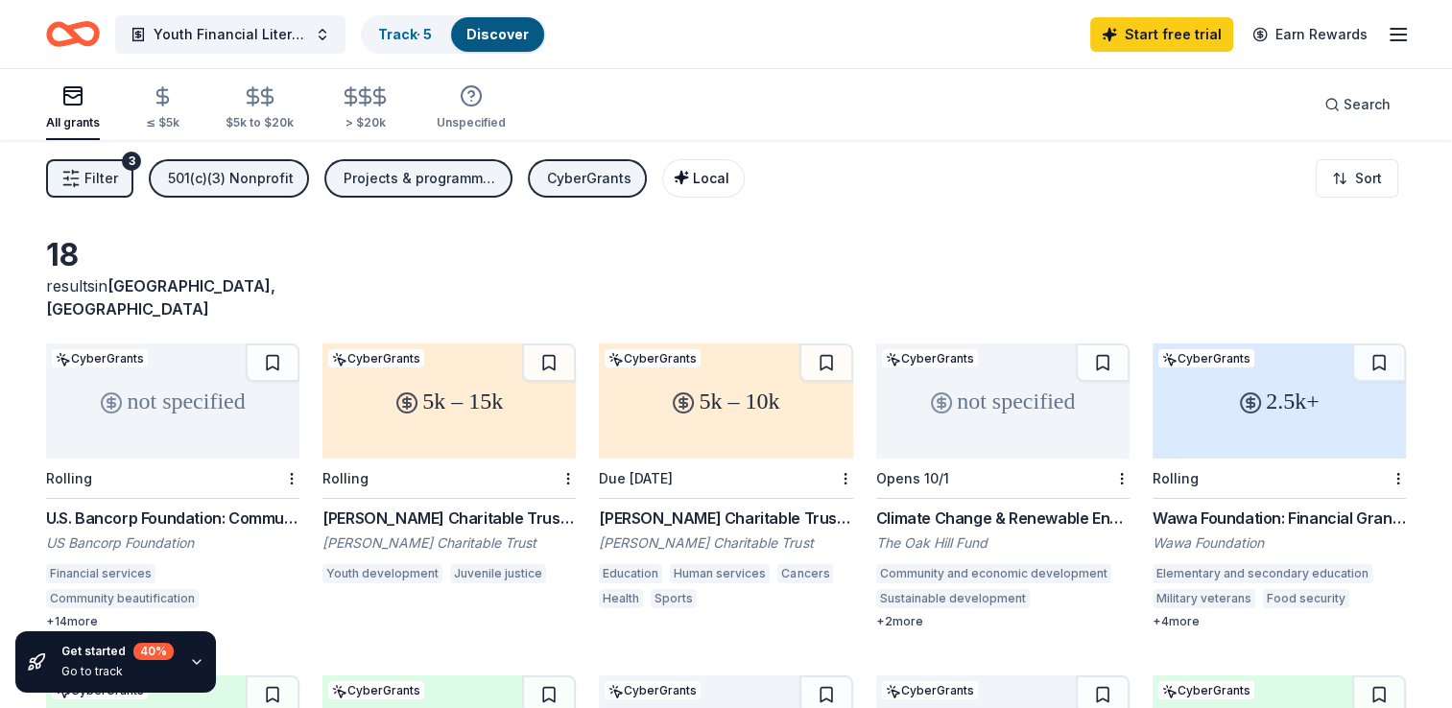
click at [693, 182] on span "Local" at bounding box center [711, 178] width 36 height 16
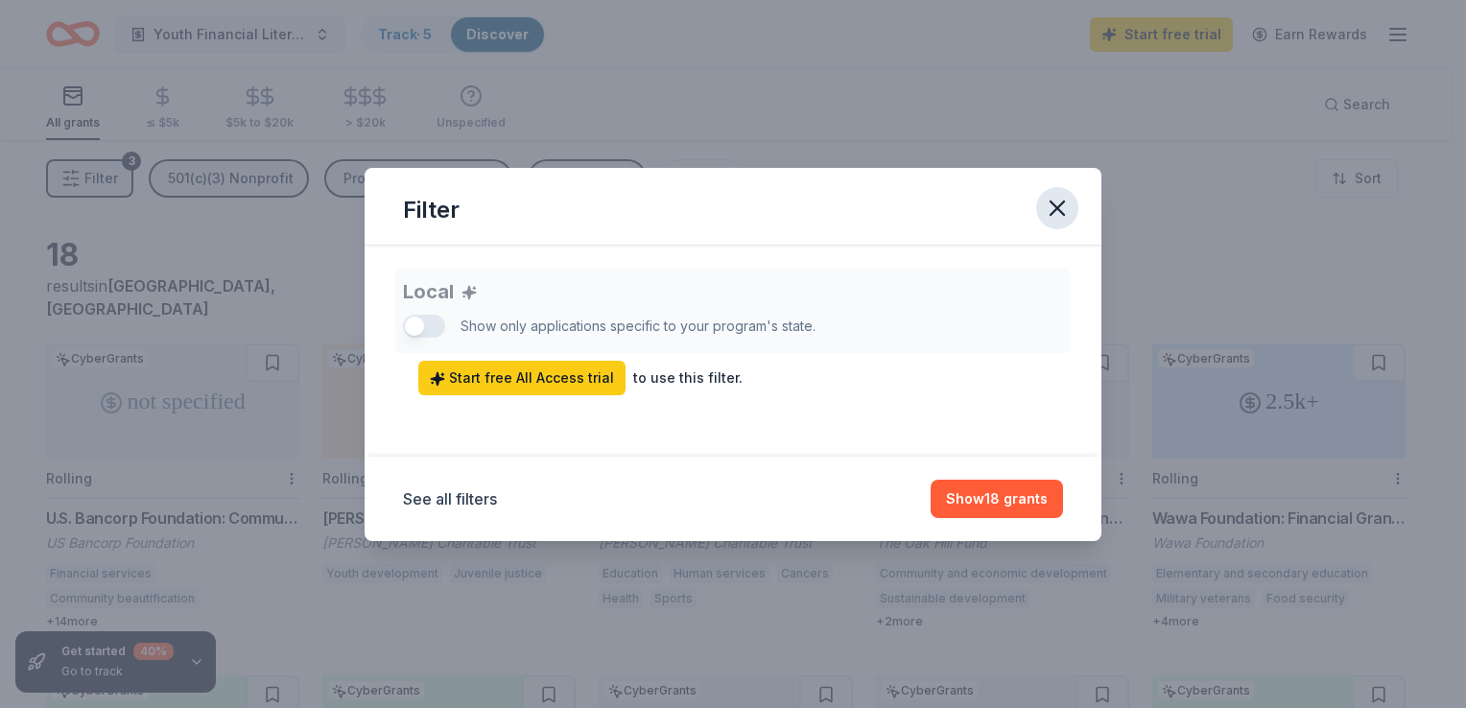
click at [1052, 214] on icon "button" at bounding box center [1057, 208] width 13 height 13
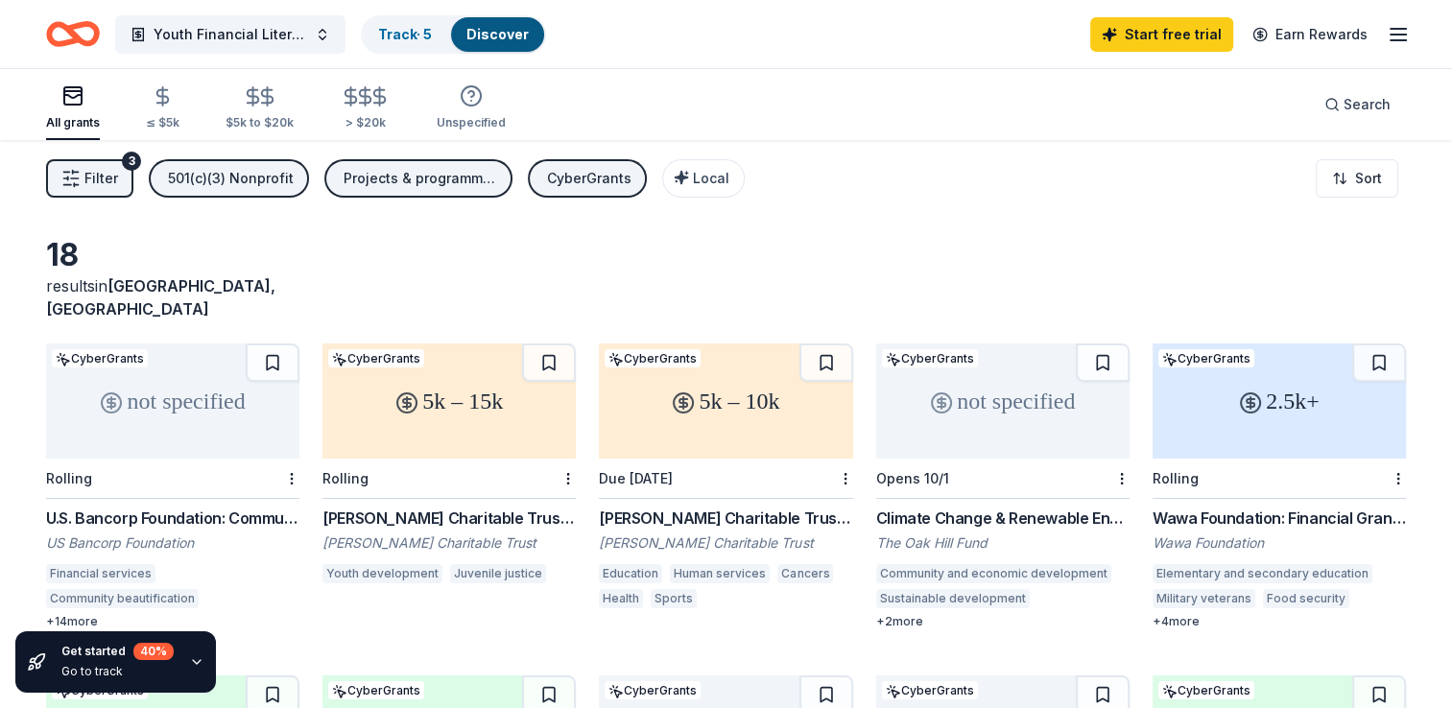
click at [399, 507] on div "[PERSON_NAME] Charitable Trust Grant" at bounding box center [448, 518] width 253 height 23
click at [94, 174] on span "Filter" at bounding box center [101, 178] width 34 height 23
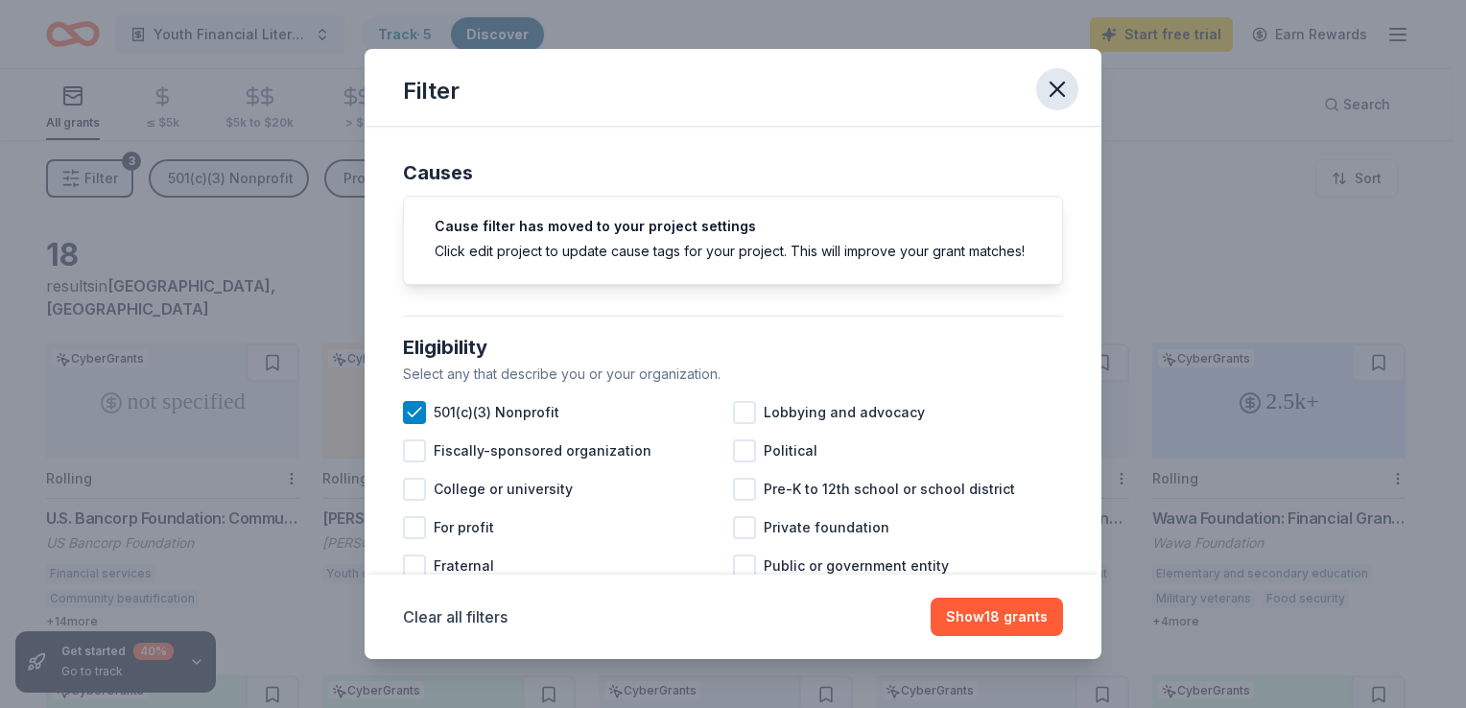
click at [1052, 94] on icon "button" at bounding box center [1057, 89] width 13 height 13
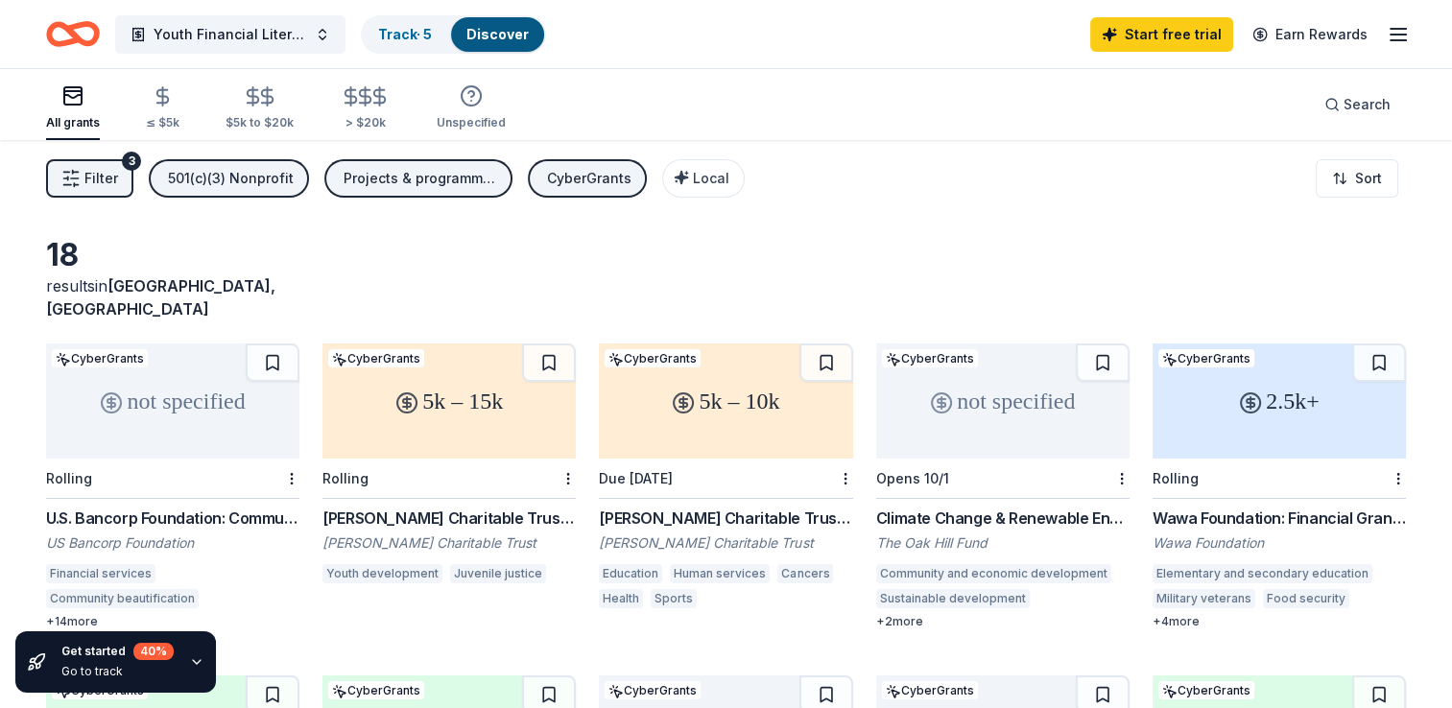
click at [94, 170] on span "Filter" at bounding box center [101, 178] width 34 height 23
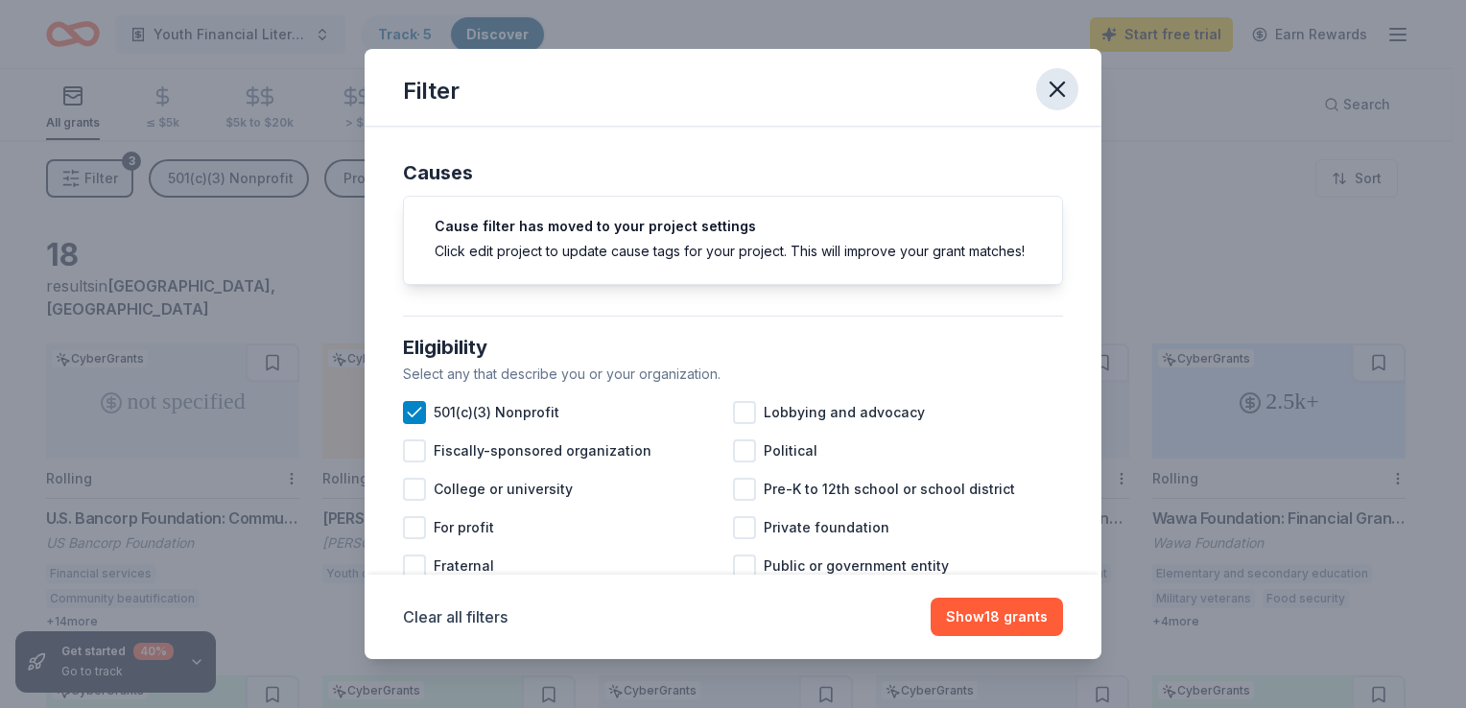
click at [1046, 90] on icon "button" at bounding box center [1057, 89] width 27 height 27
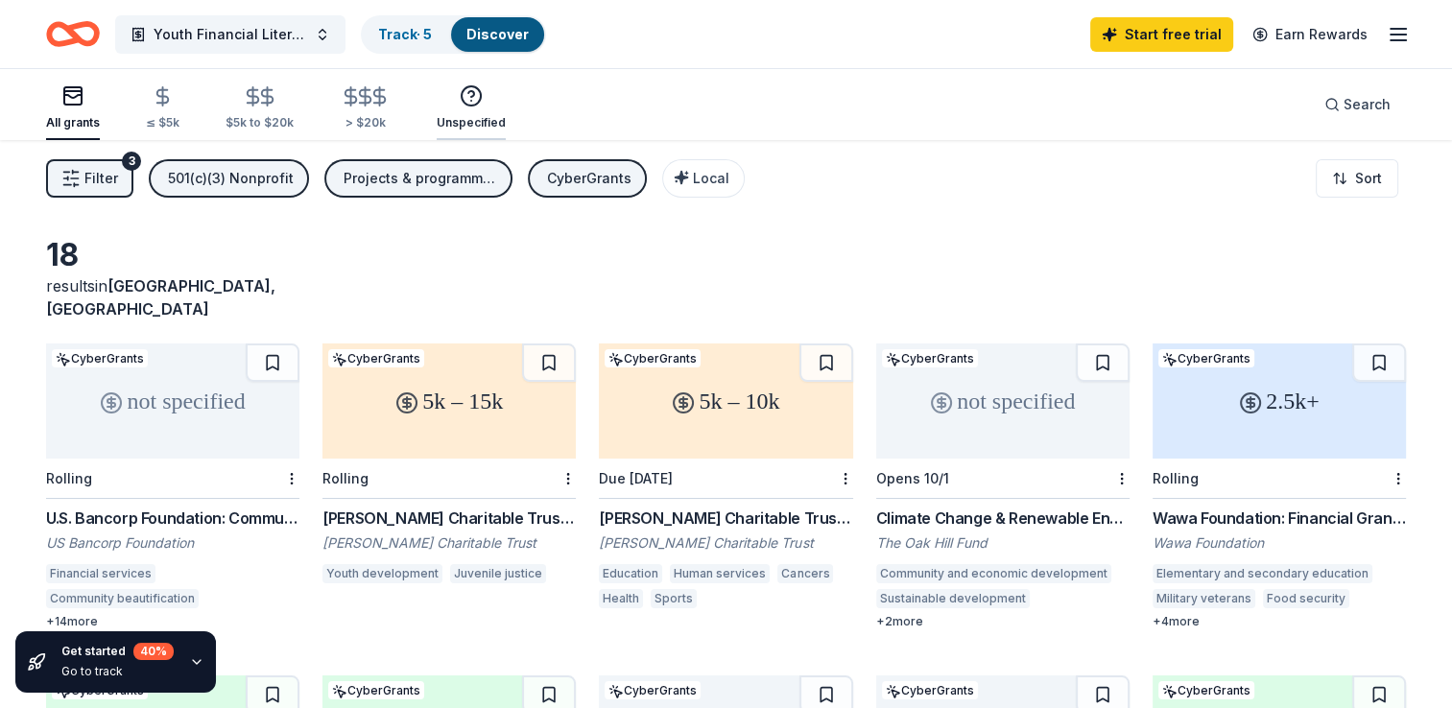
click at [464, 94] on icon "button" at bounding box center [471, 95] width 23 height 23
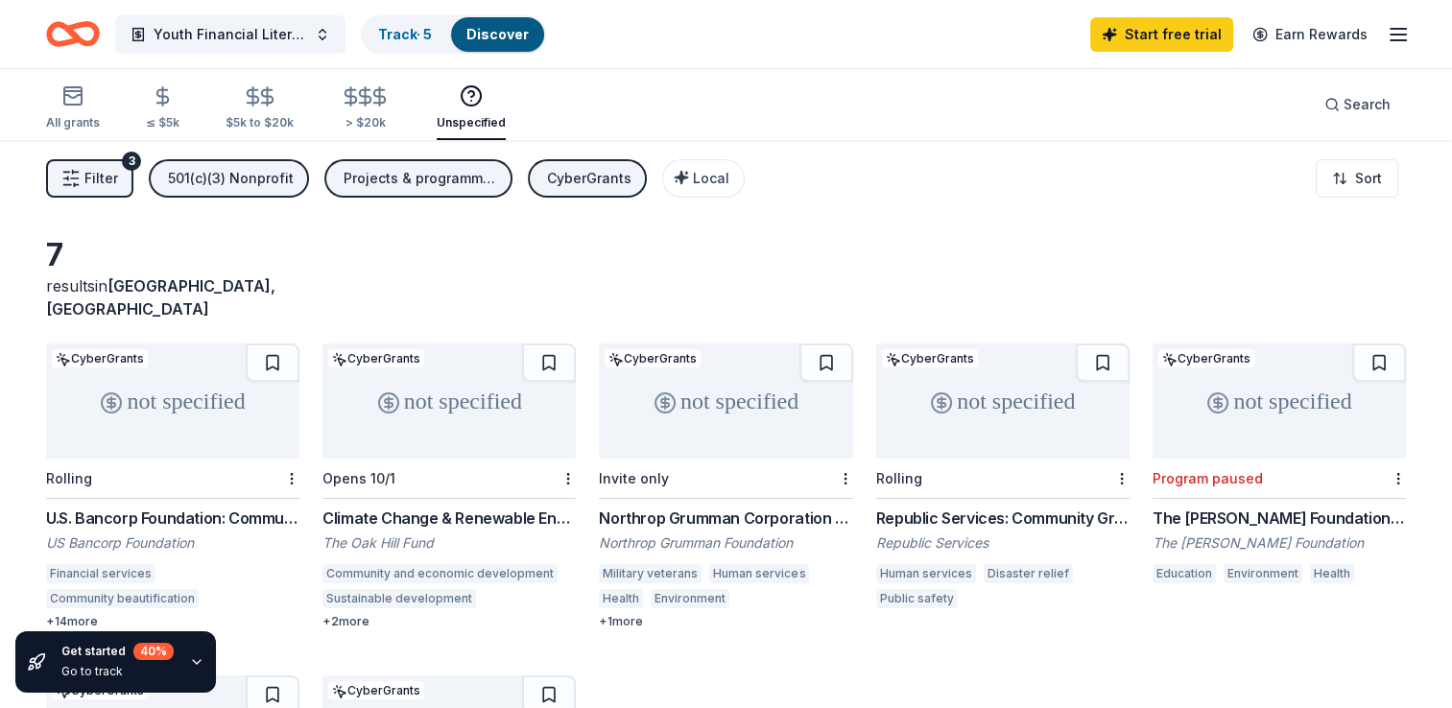
click at [99, 175] on span "Filter" at bounding box center [101, 178] width 34 height 23
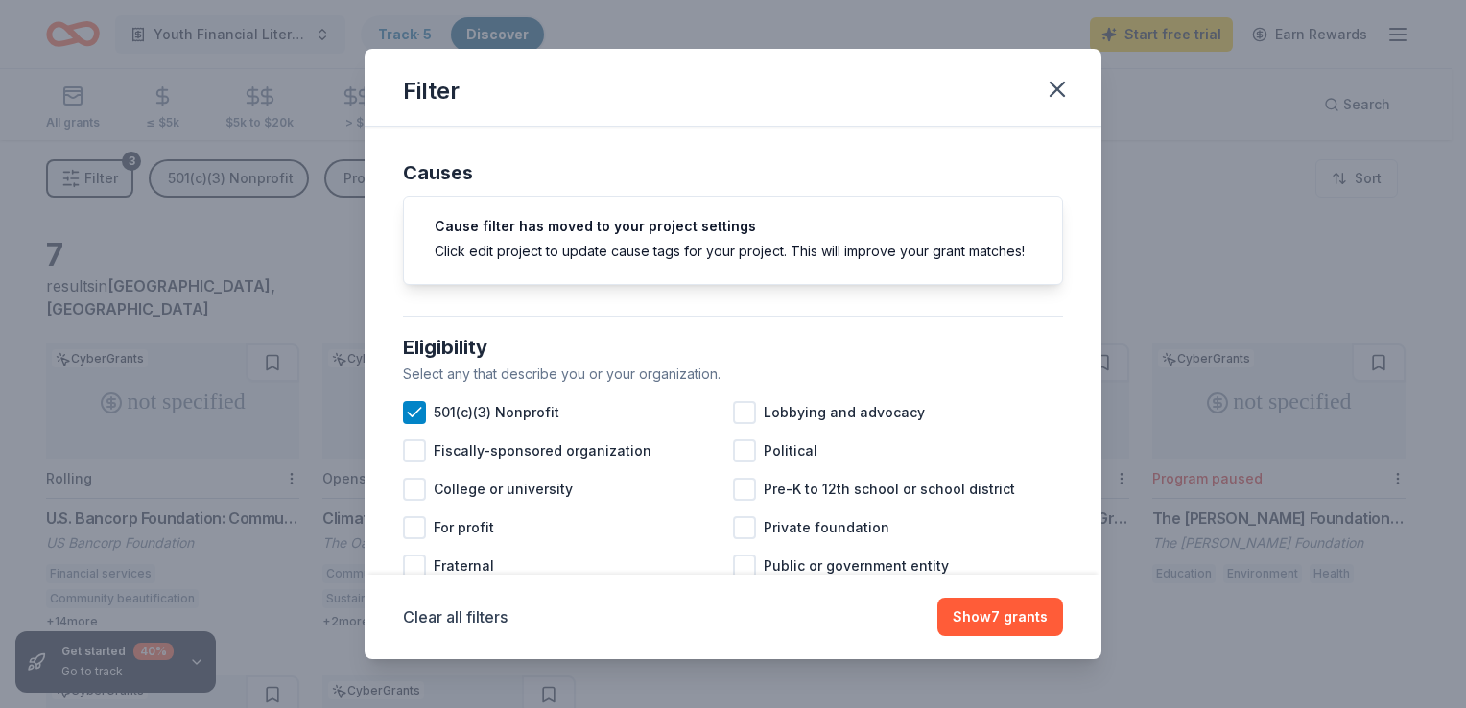
click at [100, 175] on div "Filter Causes Cause filter has moved to your project settings Click edit projec…" at bounding box center [733, 354] width 1466 height 708
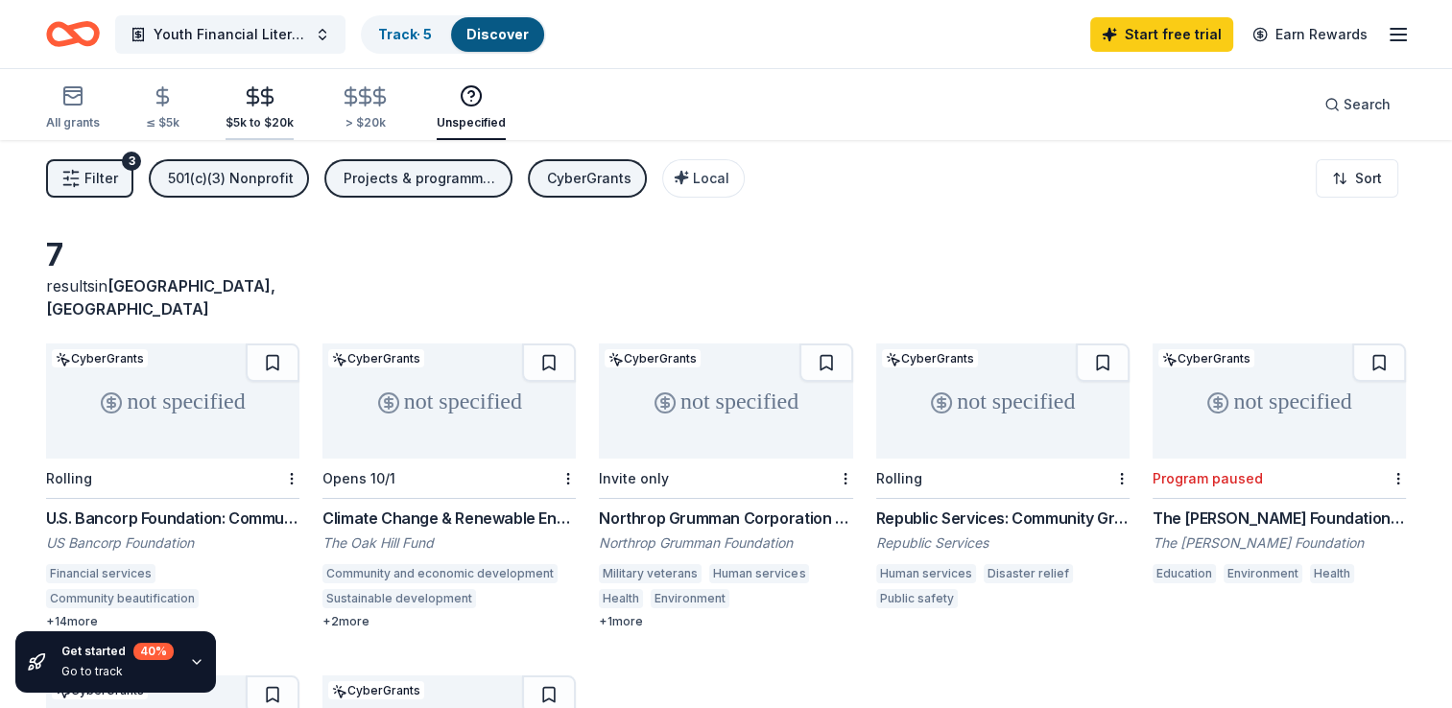
click at [256, 98] on icon "button" at bounding box center [267, 96] width 22 height 22
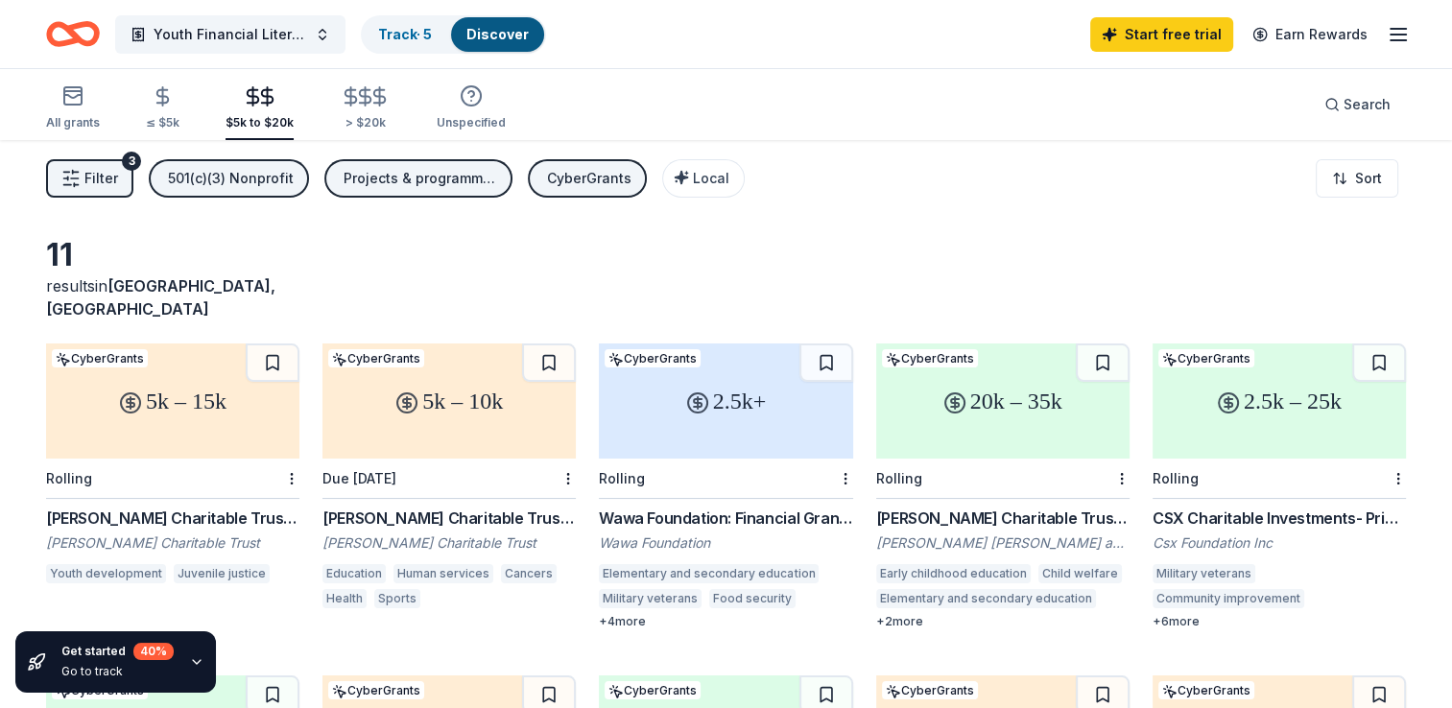
click at [601, 177] on div "CyberGrants" at bounding box center [589, 178] width 84 height 23
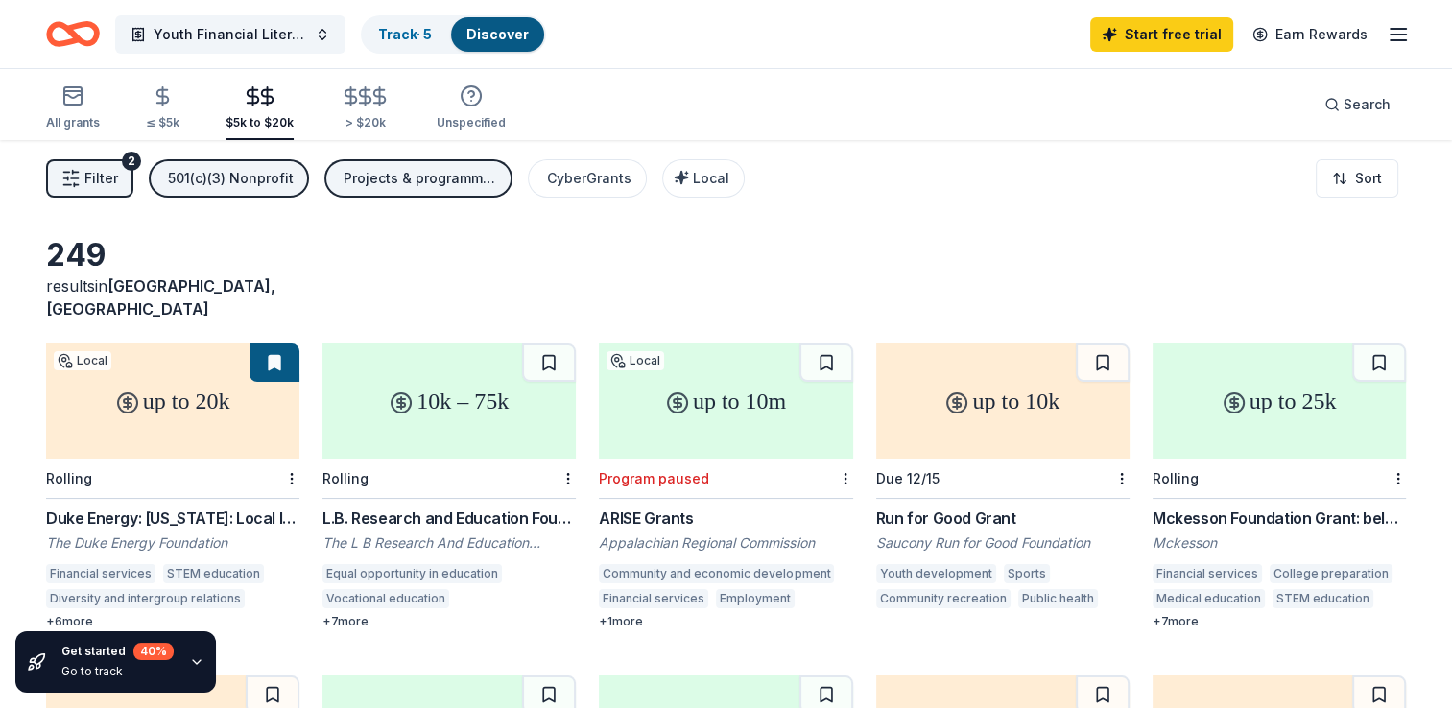
click at [165, 358] on div "up to 20k" at bounding box center [172, 401] width 253 height 115
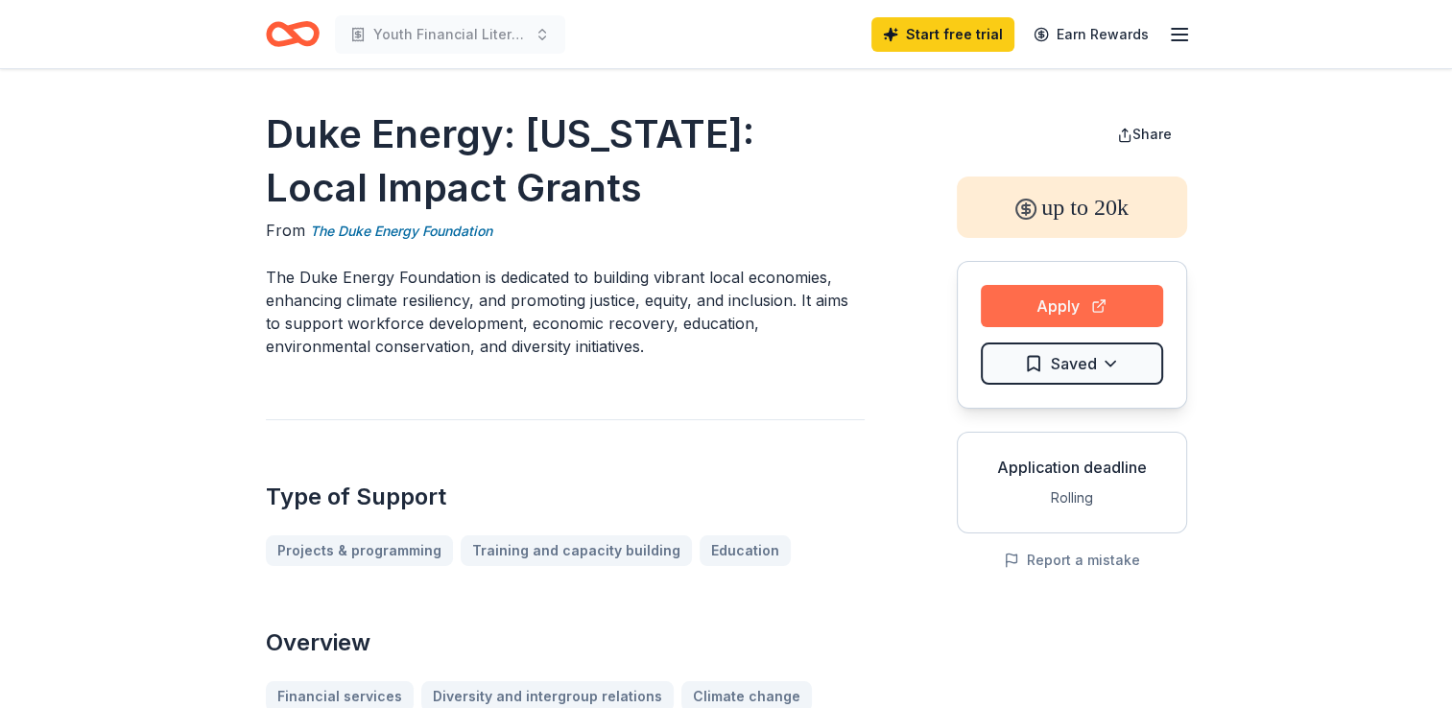
click at [1060, 307] on button "Apply" at bounding box center [1072, 306] width 182 height 42
click at [1069, 501] on div "Rolling" at bounding box center [1072, 498] width 198 height 23
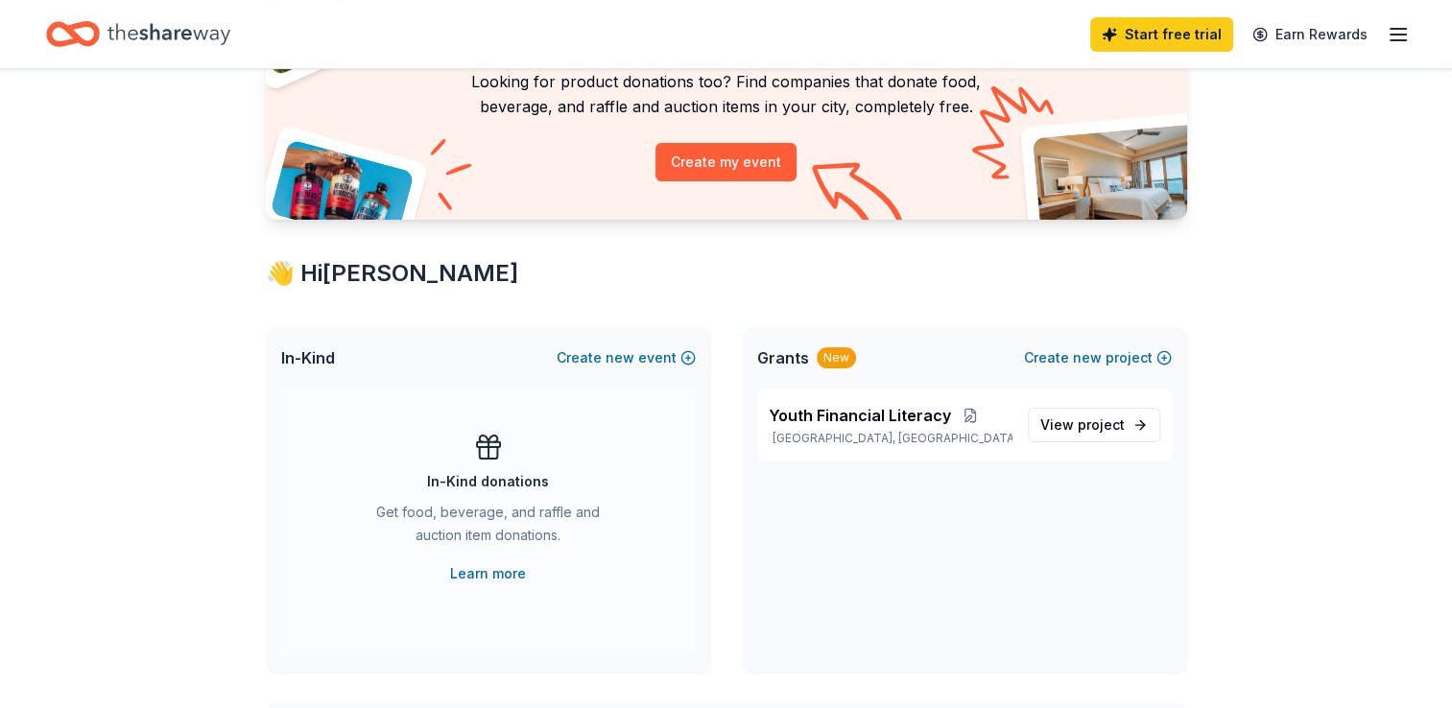
scroll to position [166, 0]
click at [403, 354] on div "In-Kind Create new event" at bounding box center [488, 356] width 445 height 61
click at [587, 359] on button "Create new event" at bounding box center [626, 356] width 139 height 23
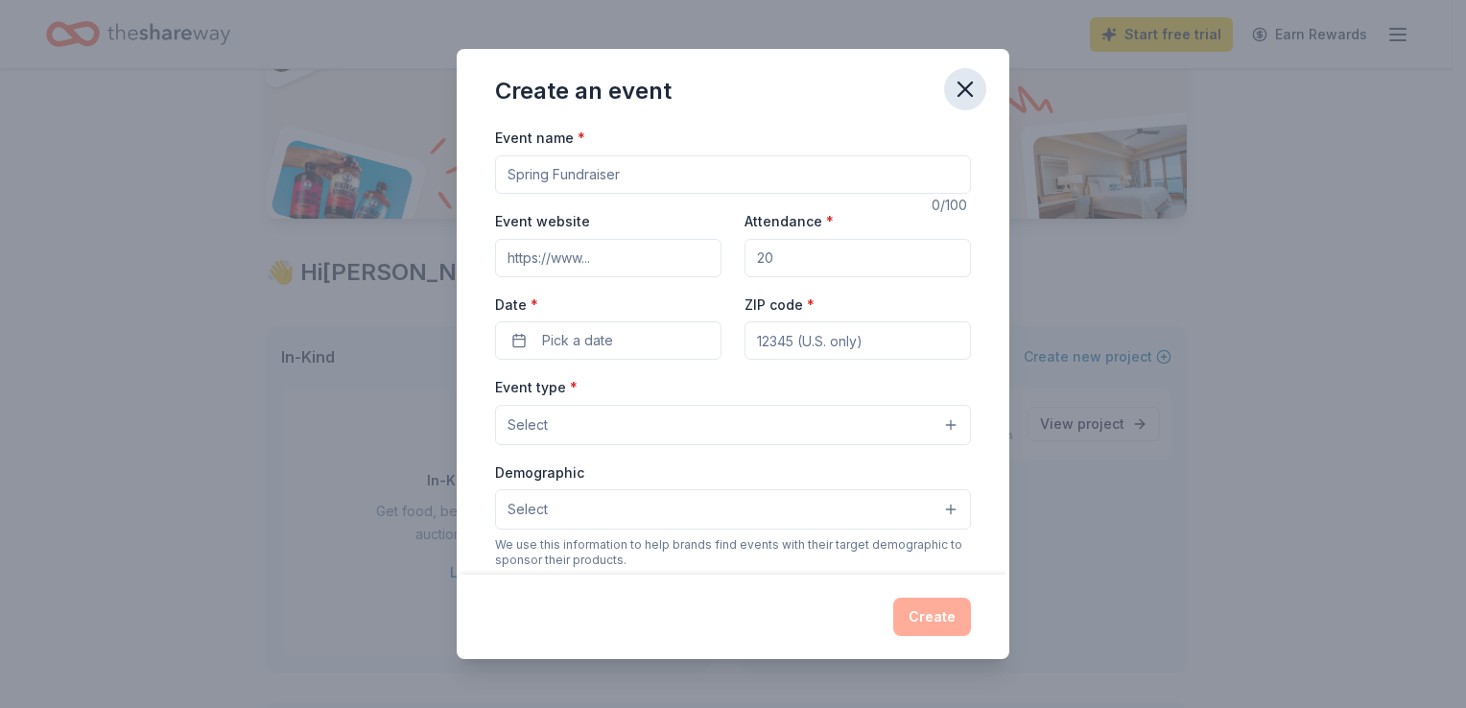
click at [977, 90] on icon "button" at bounding box center [965, 89] width 27 height 27
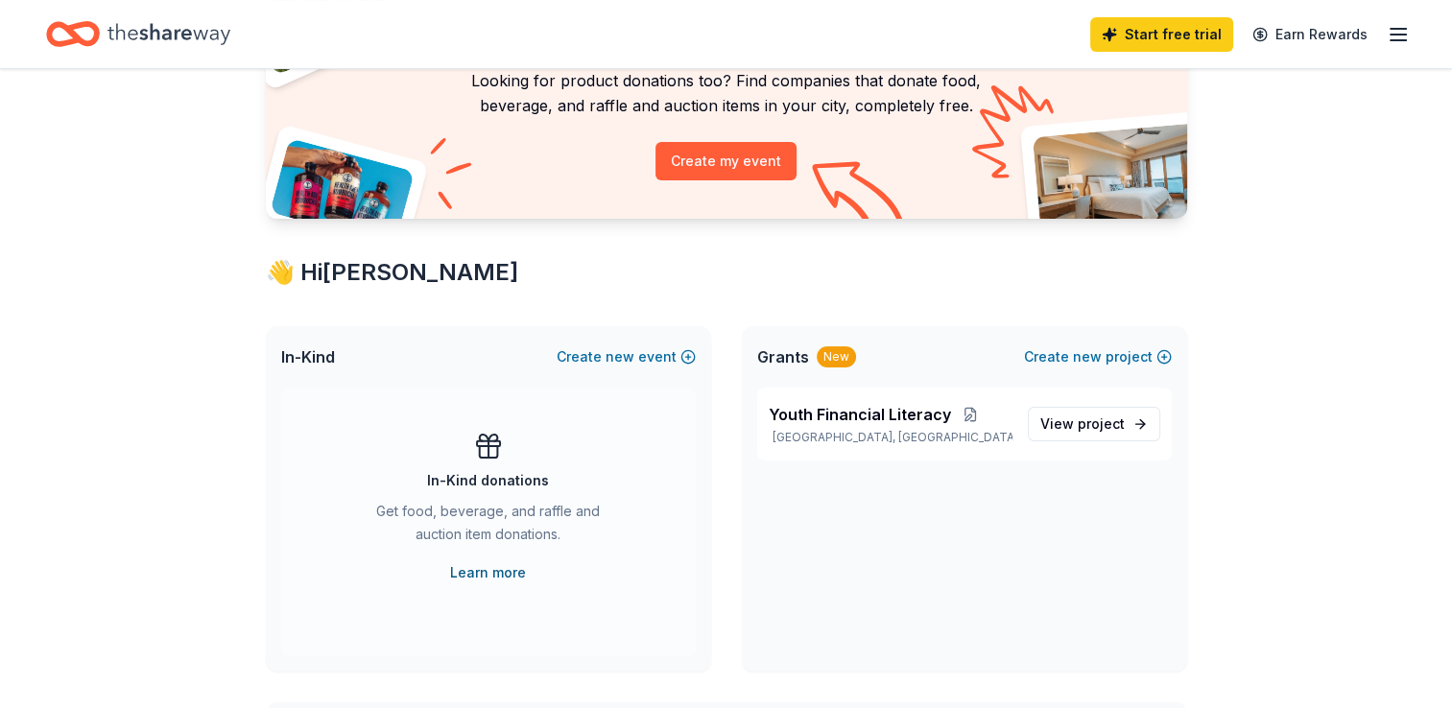
click at [501, 582] on link "Learn more" at bounding box center [488, 572] width 76 height 23
